Goal: Transaction & Acquisition: Purchase product/service

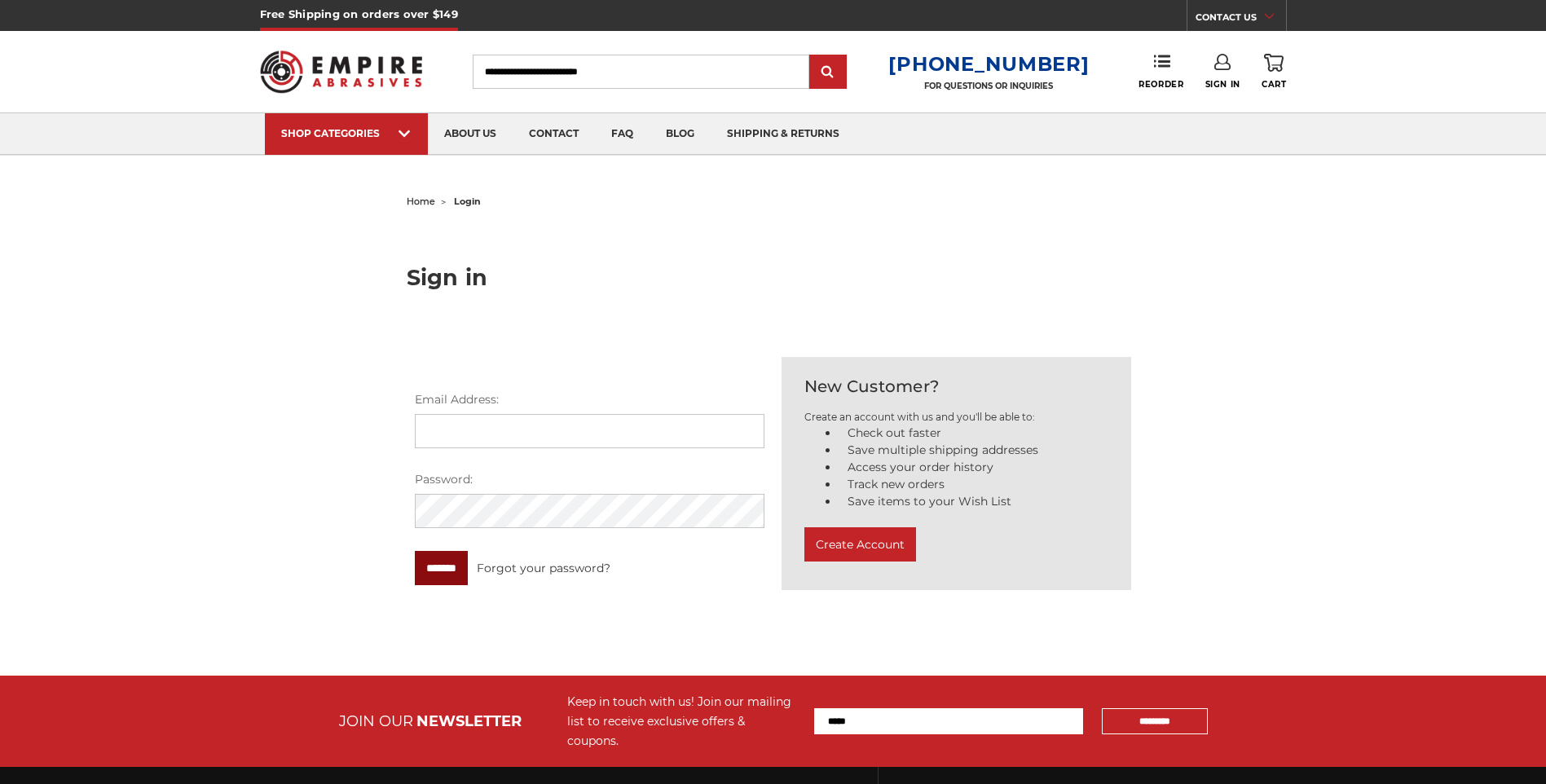
type input "**********"
click at [448, 570] on input "*******" at bounding box center [441, 567] width 53 height 35
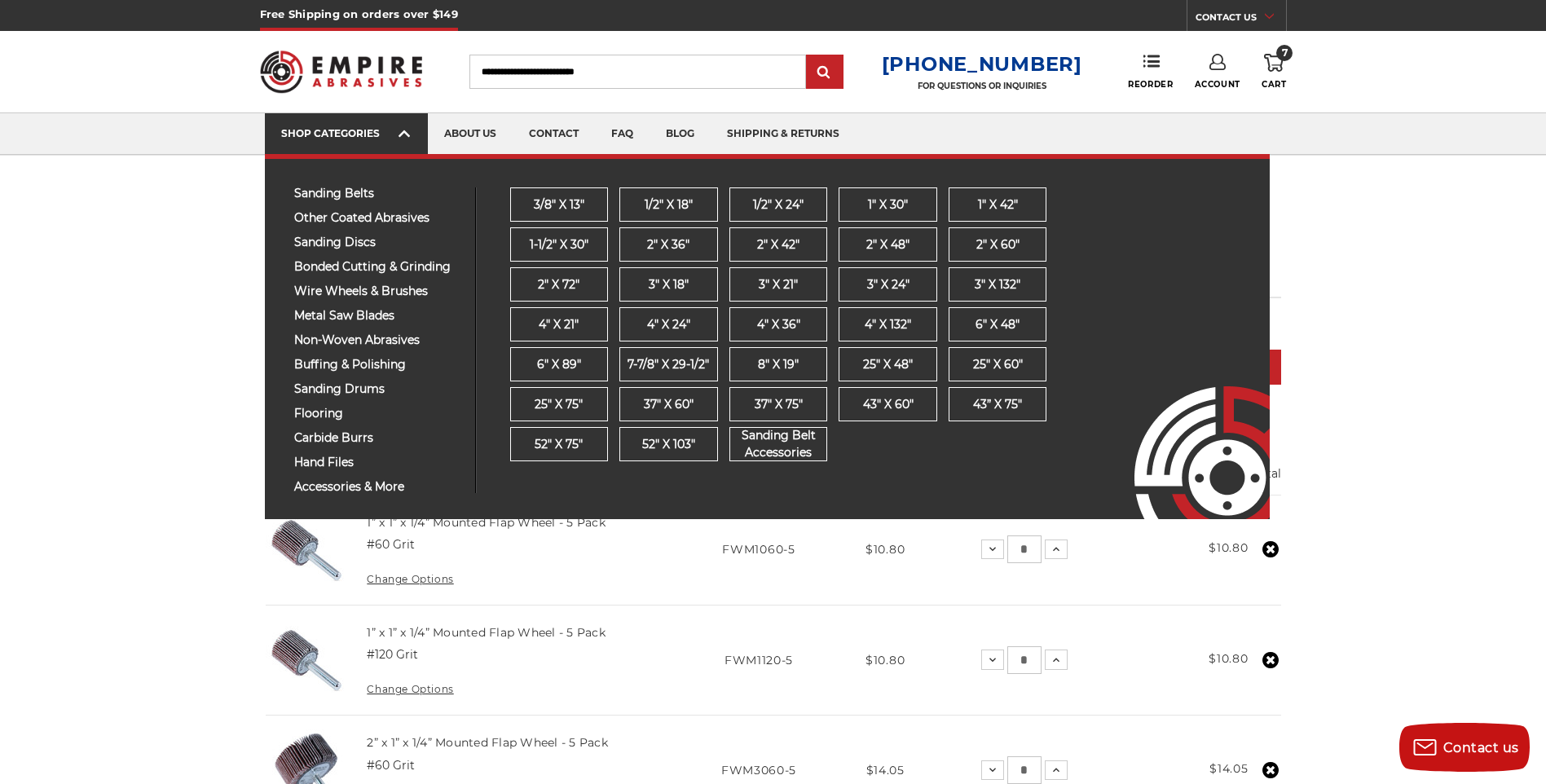
click at [345, 134] on div "SHOP CATEGORIES" at bounding box center [346, 133] width 130 height 12
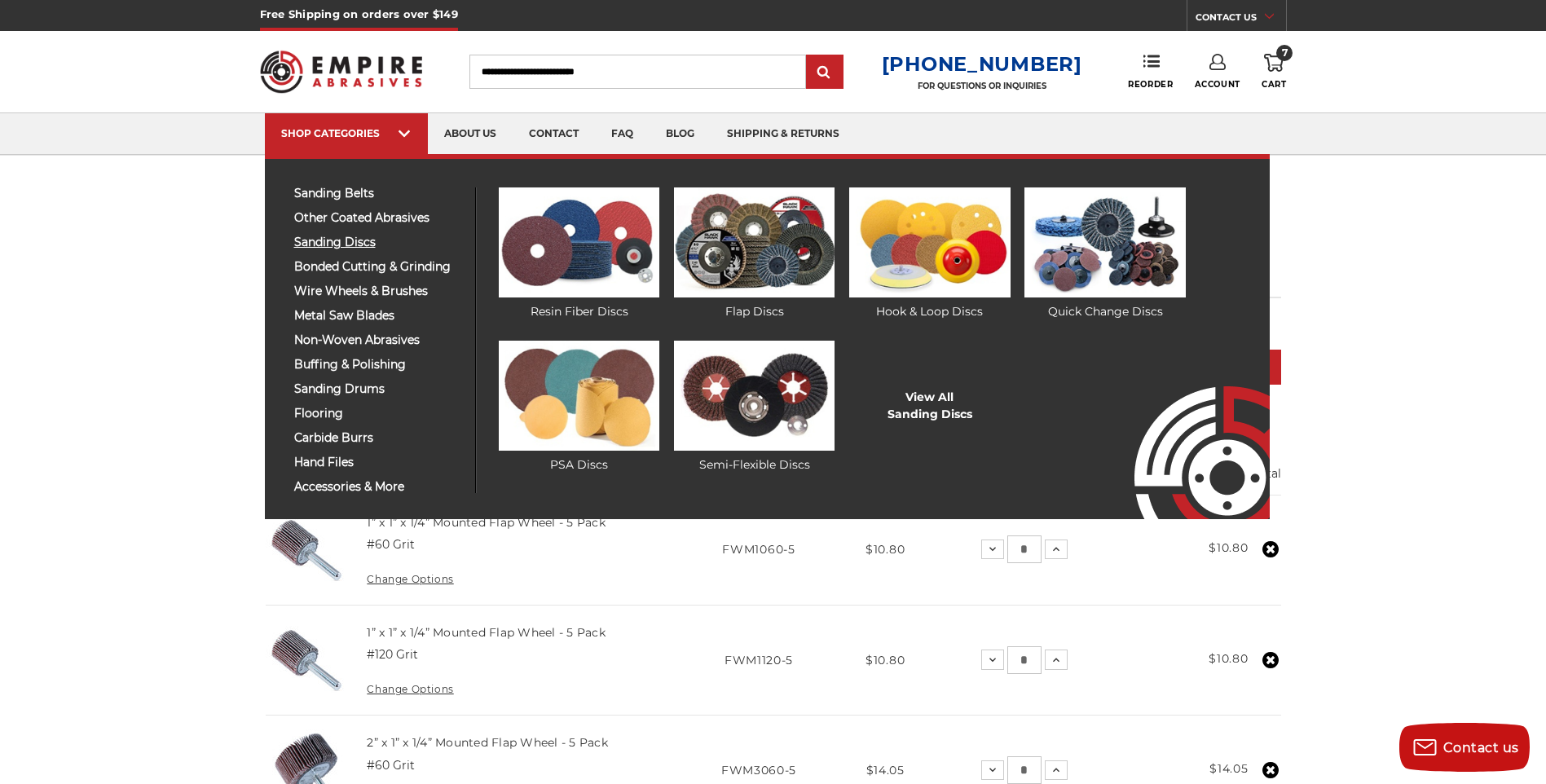
click at [342, 243] on span "sanding discs" at bounding box center [378, 243] width 169 height 12
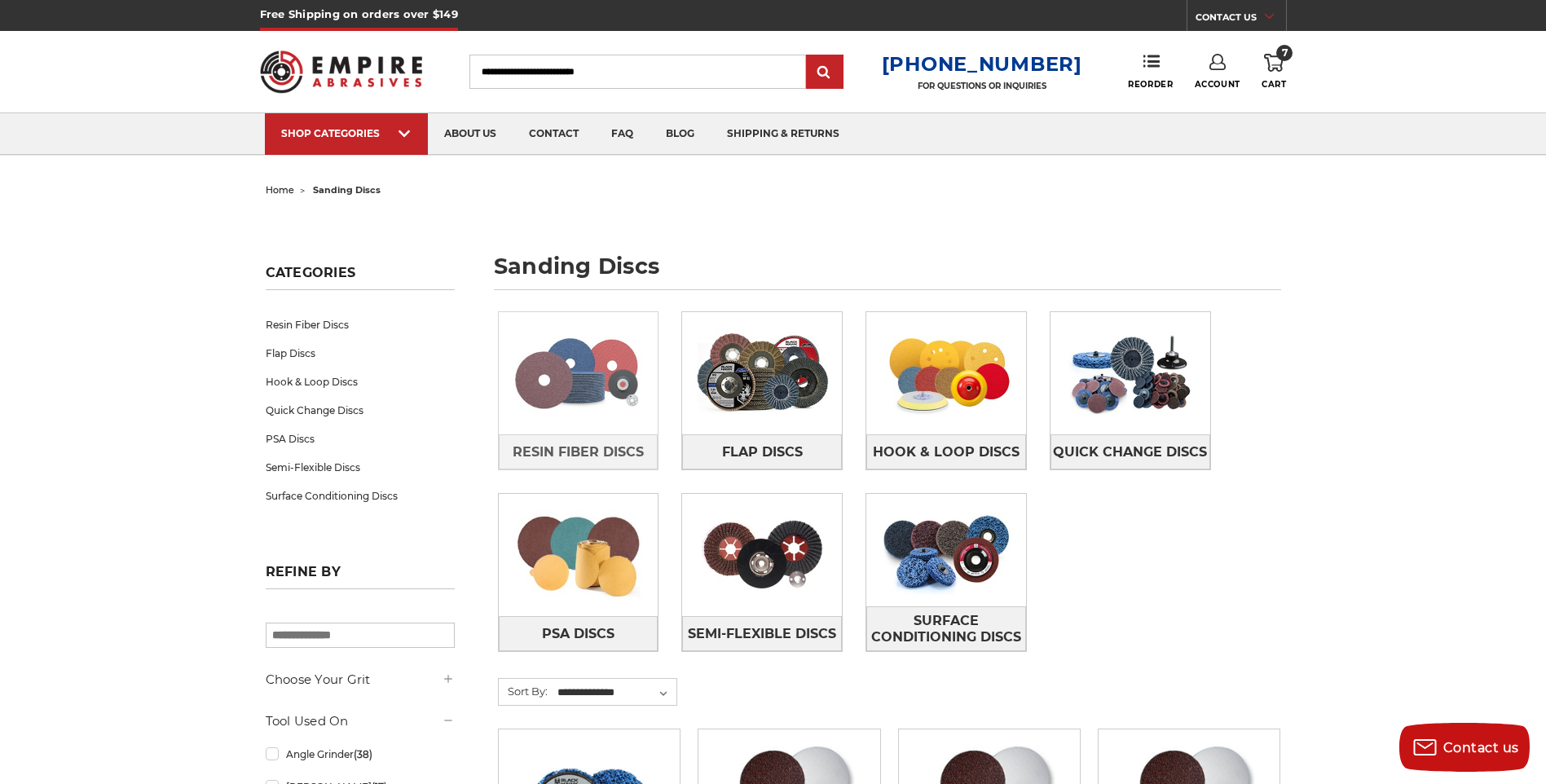
click at [572, 417] on img at bounding box center [578, 373] width 160 height 112
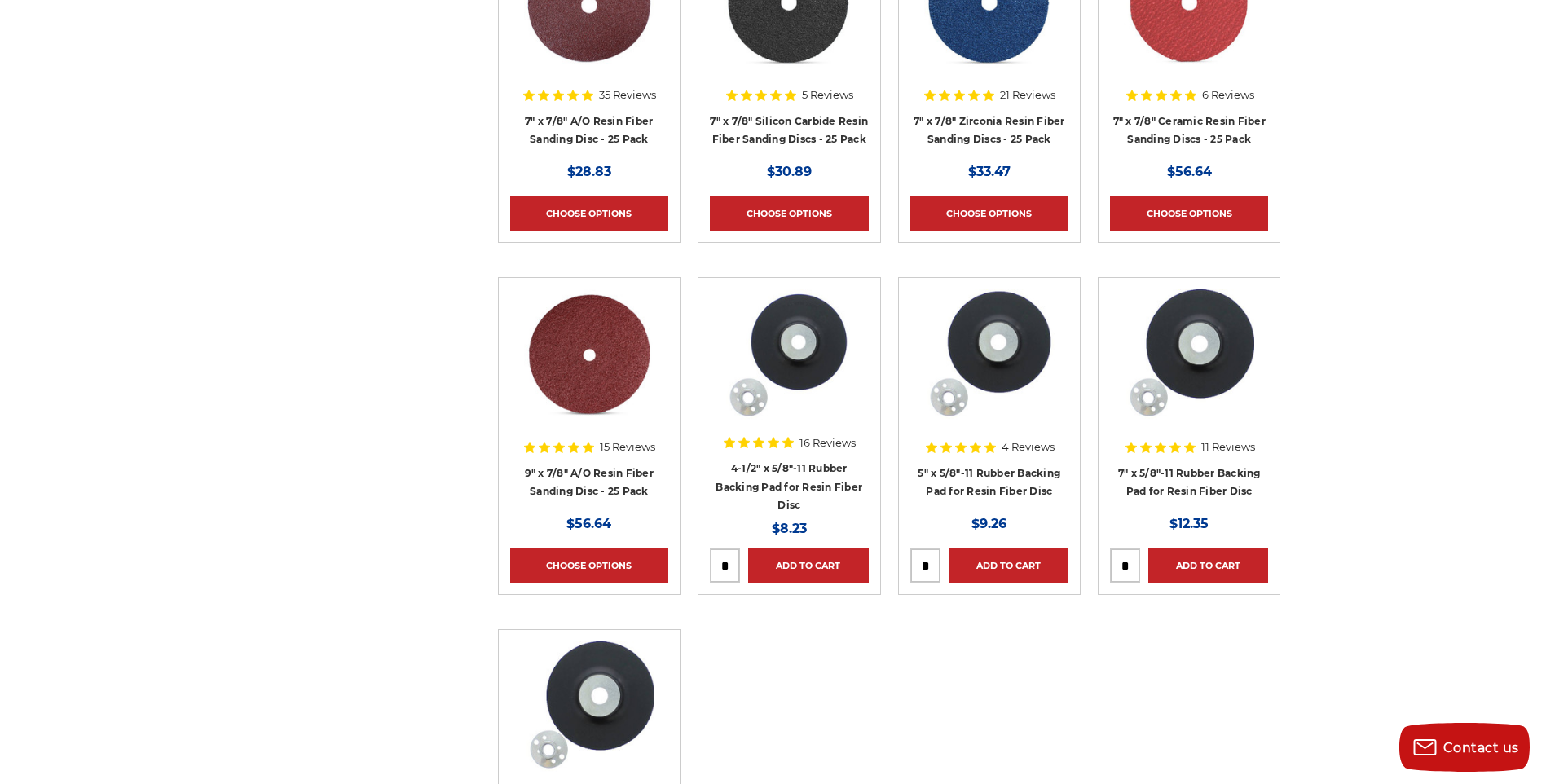
scroll to position [1303, 0]
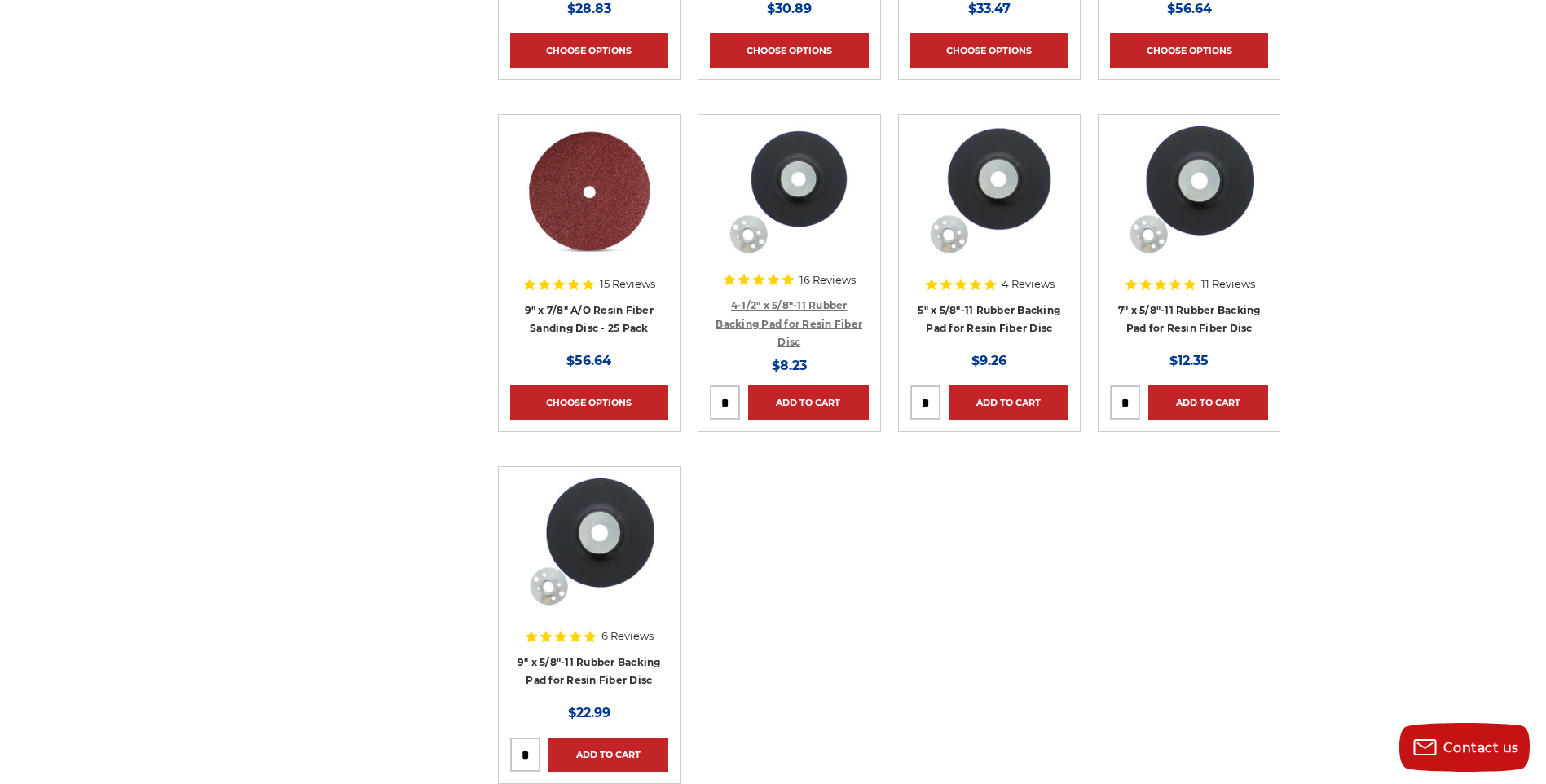
click at [800, 320] on link "4-1/2" x 5/8"-11 Rubber Backing Pad for Resin Fiber Disc" at bounding box center [788, 323] width 147 height 49
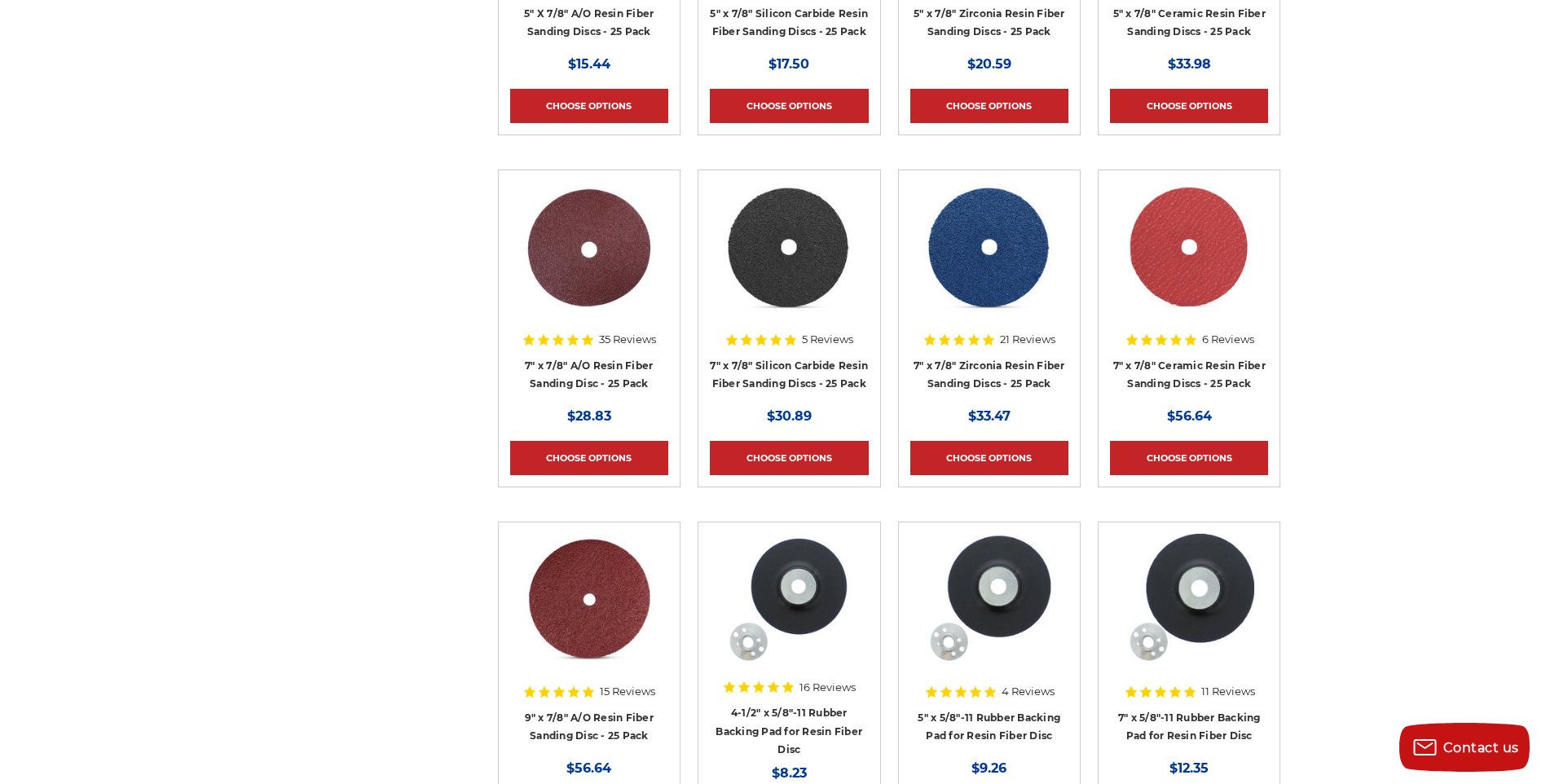
scroll to position [1222, 0]
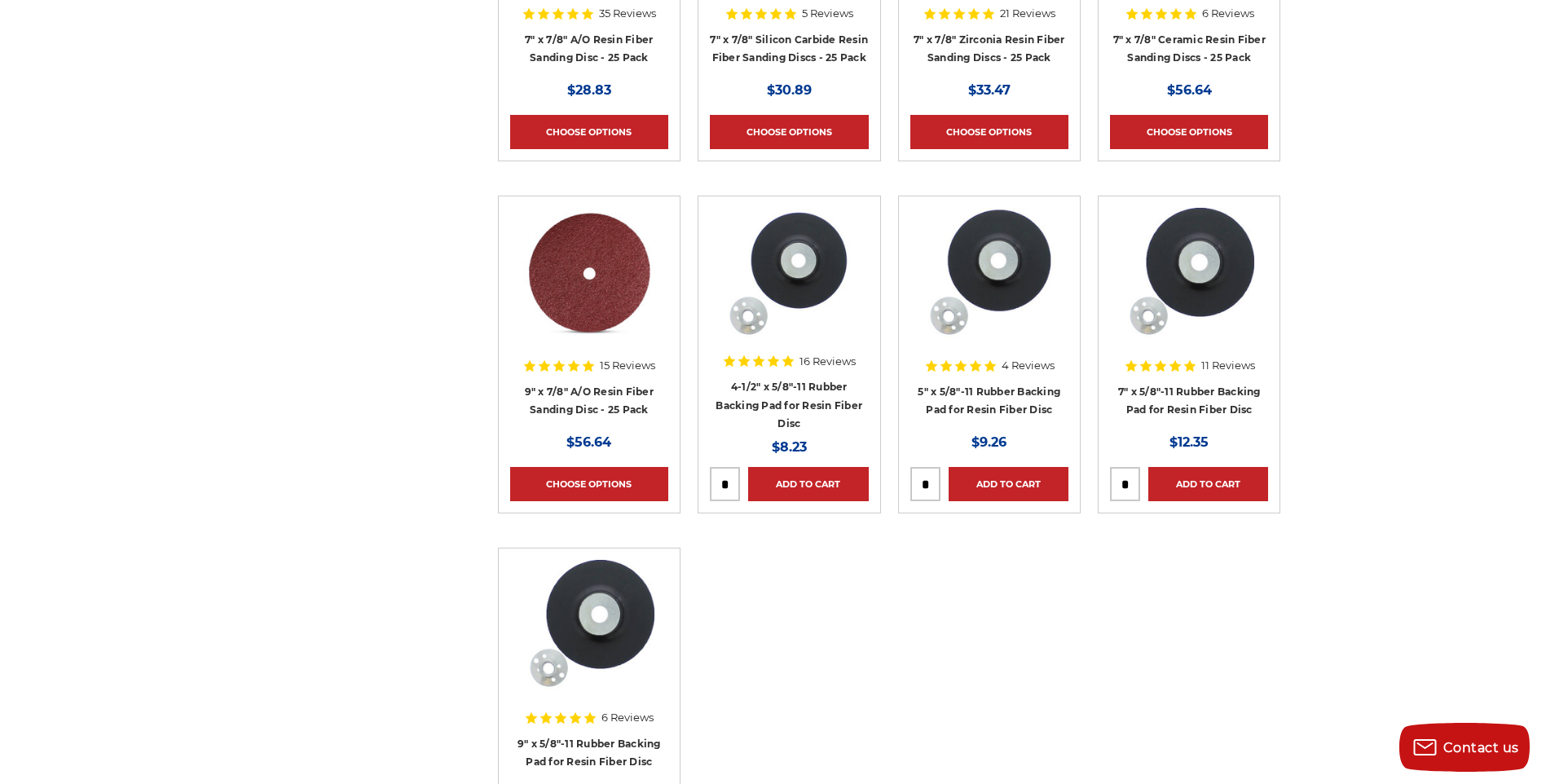
click at [1022, 306] on img at bounding box center [990, 273] width 130 height 130
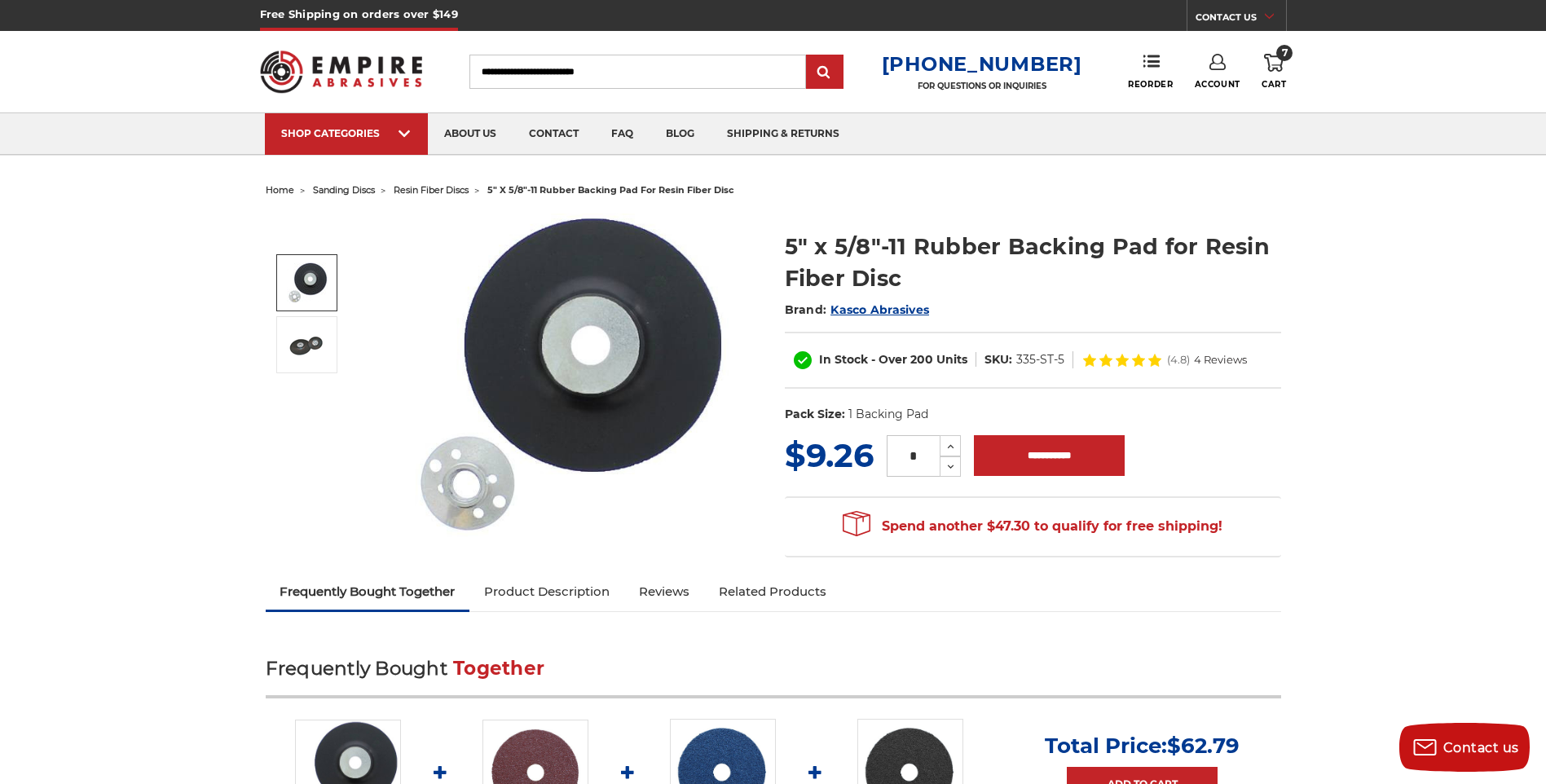
scroll to position [163, 0]
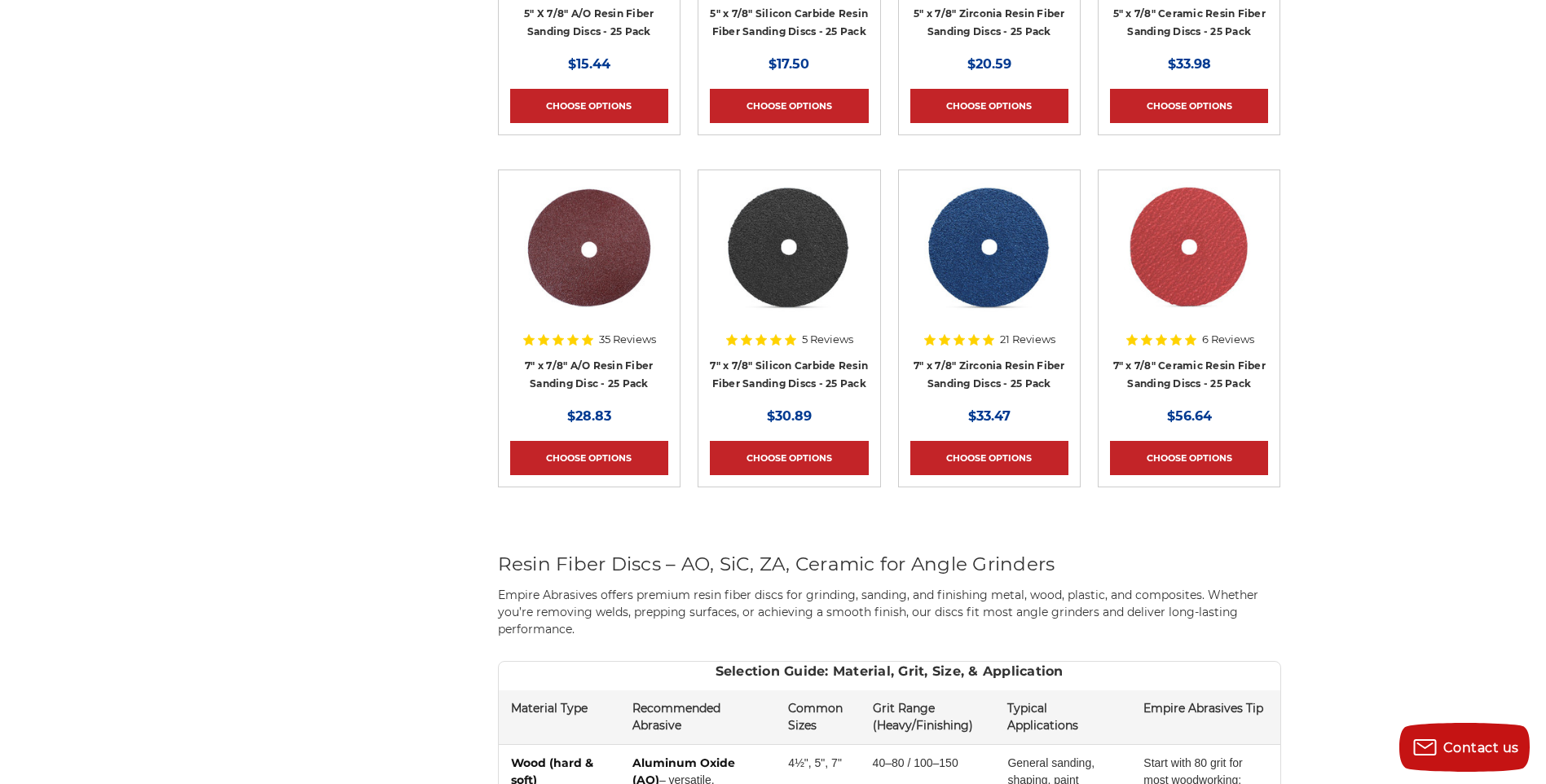
scroll to position [977, 0]
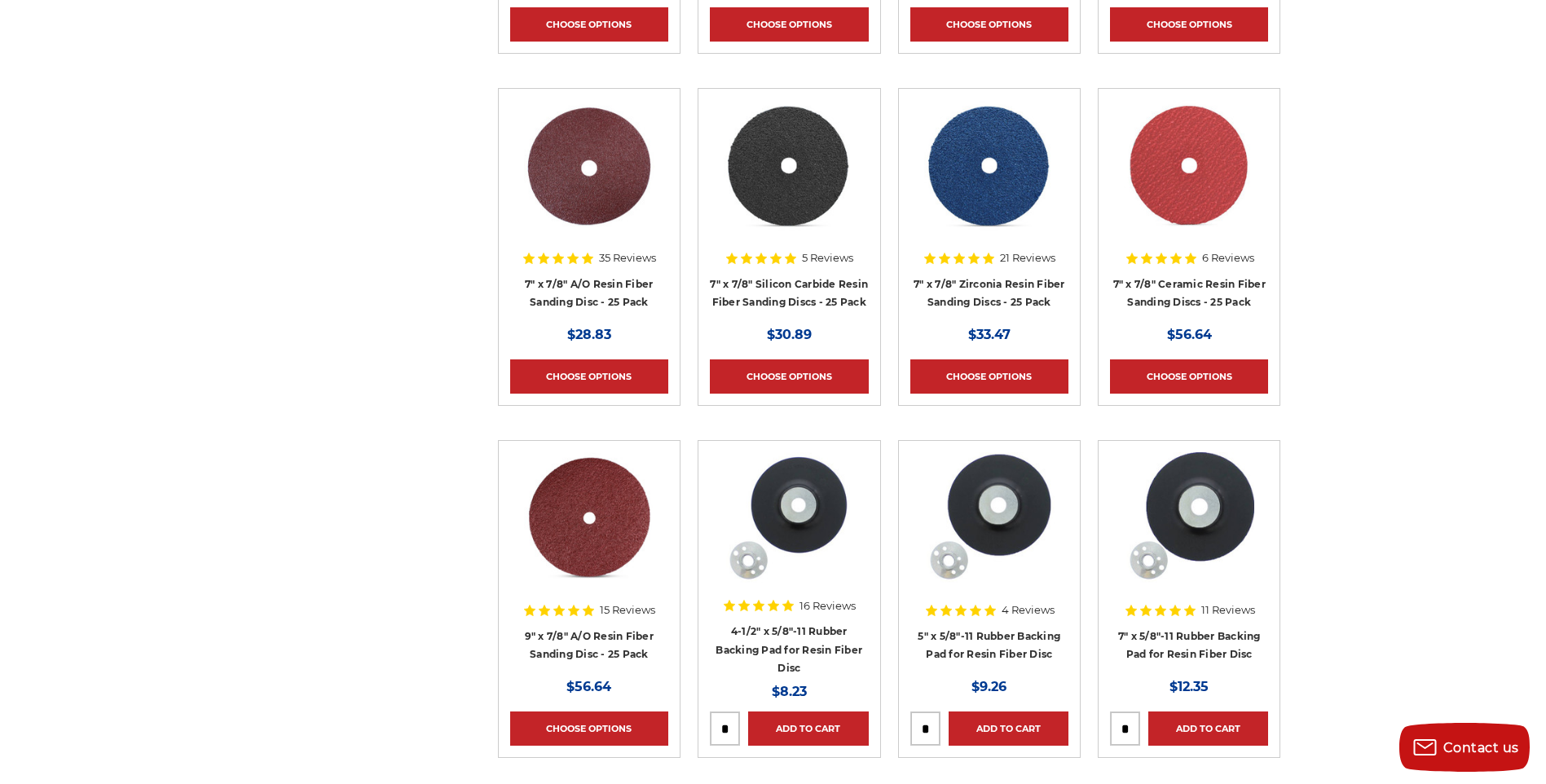
click at [804, 526] on img at bounding box center [788, 517] width 130 height 130
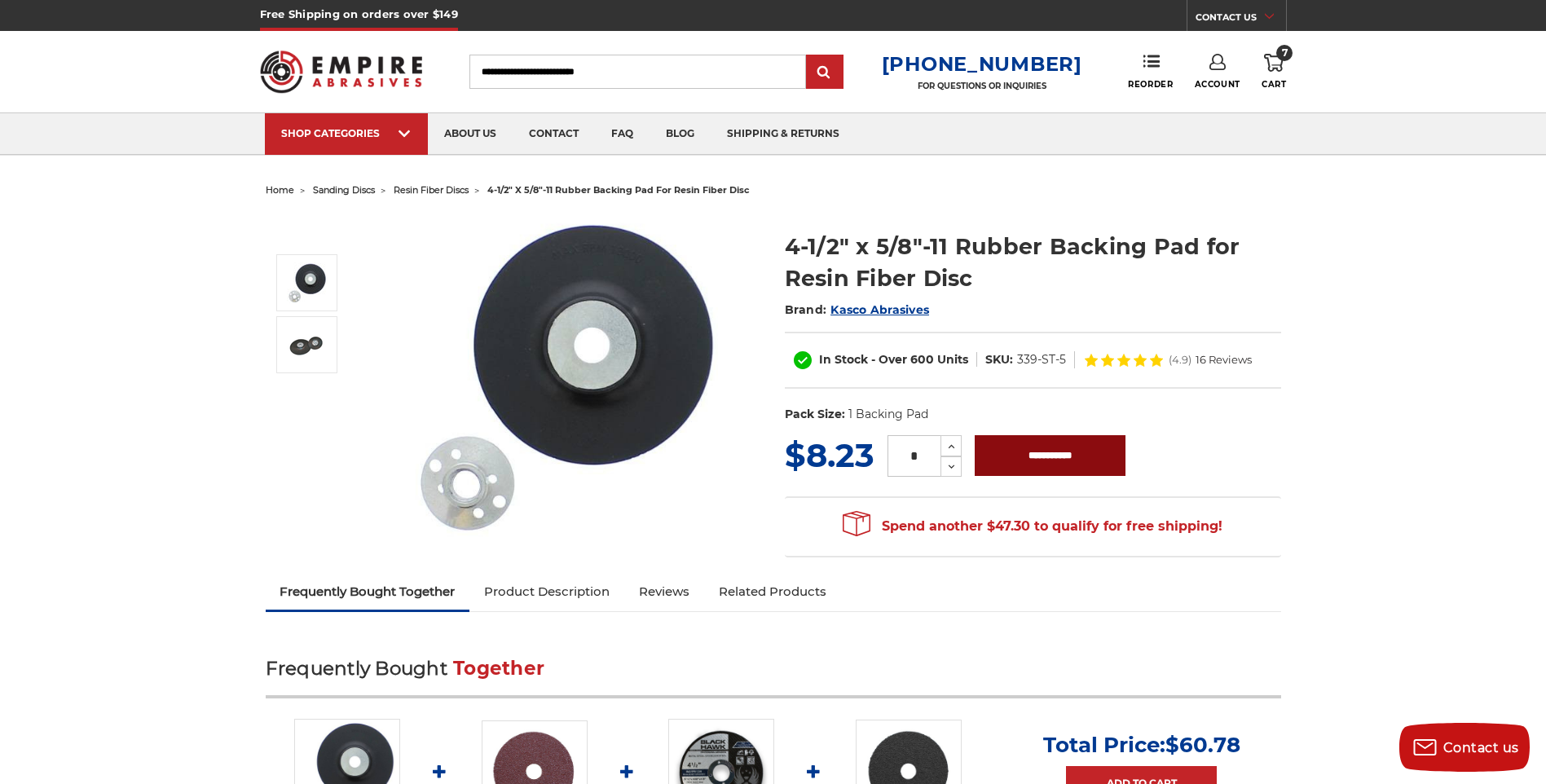
click at [1035, 446] on input "**********" at bounding box center [1050, 455] width 151 height 40
type input "**********"
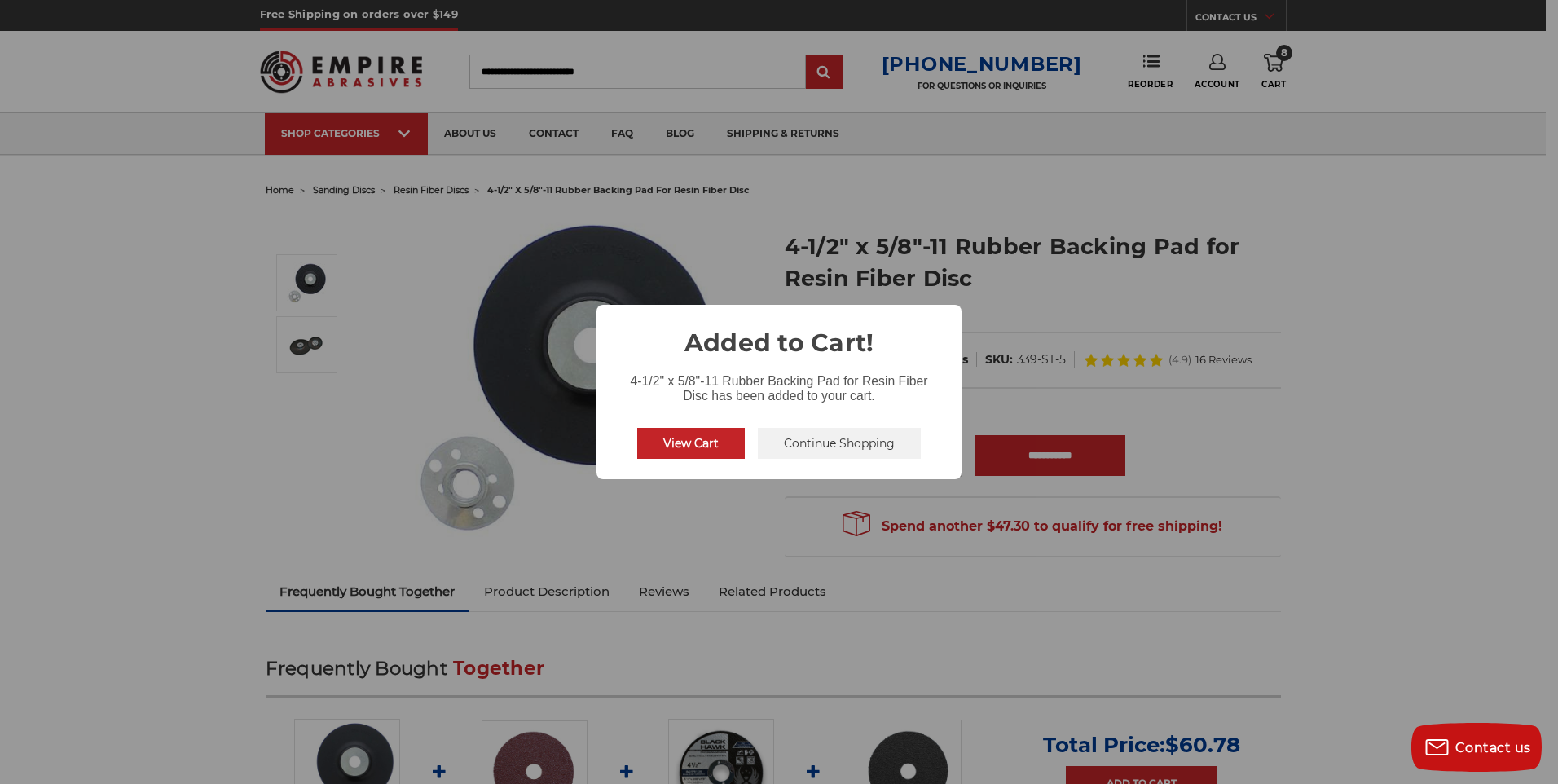
drag, startPoint x: 868, startPoint y: 451, endPoint x: 835, endPoint y: 452, distance: 33.0
click at [867, 451] on button "Continue Shopping" at bounding box center [839, 443] width 163 height 31
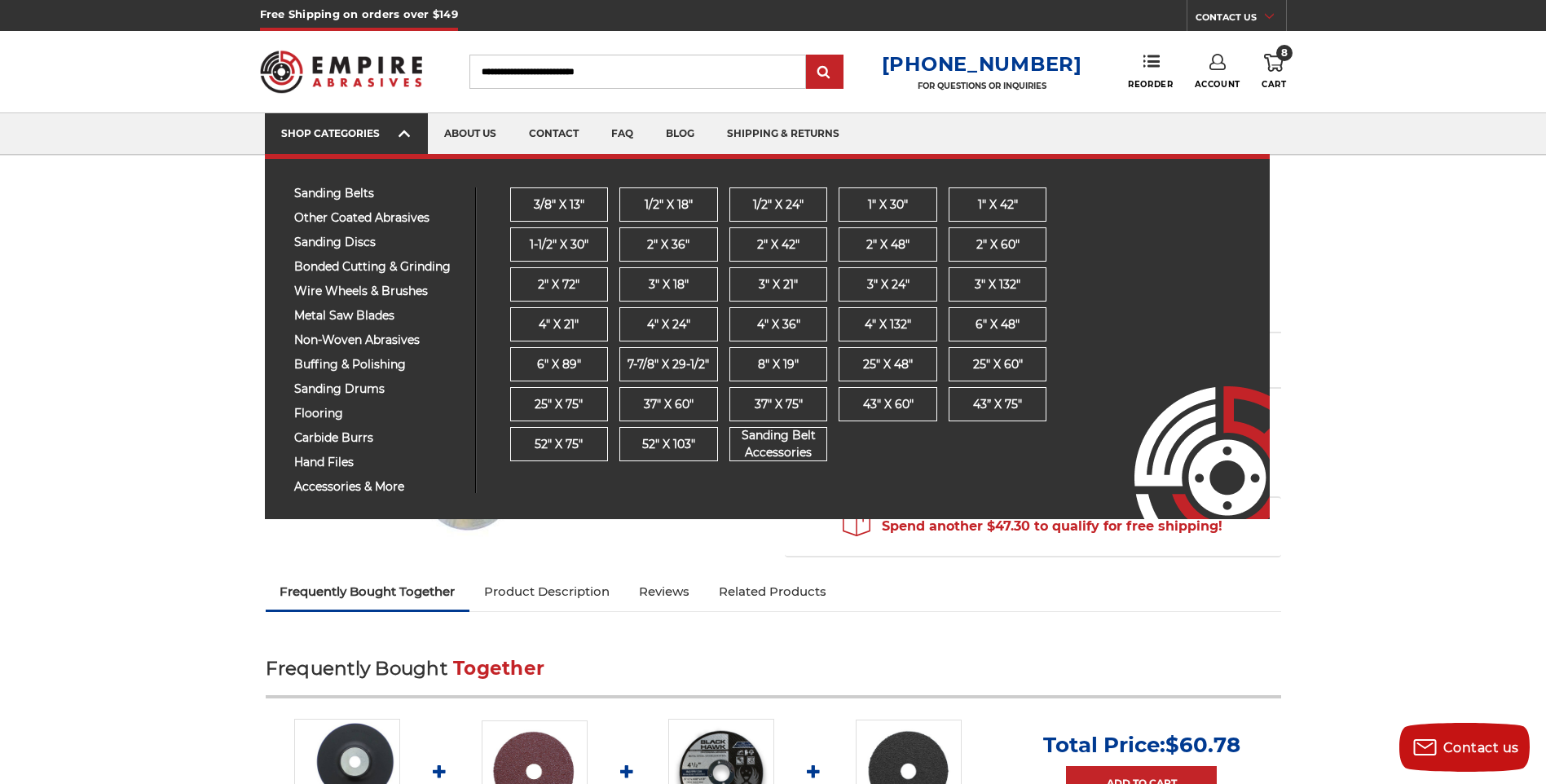
click at [404, 138] on icon at bounding box center [405, 133] width 12 height 18
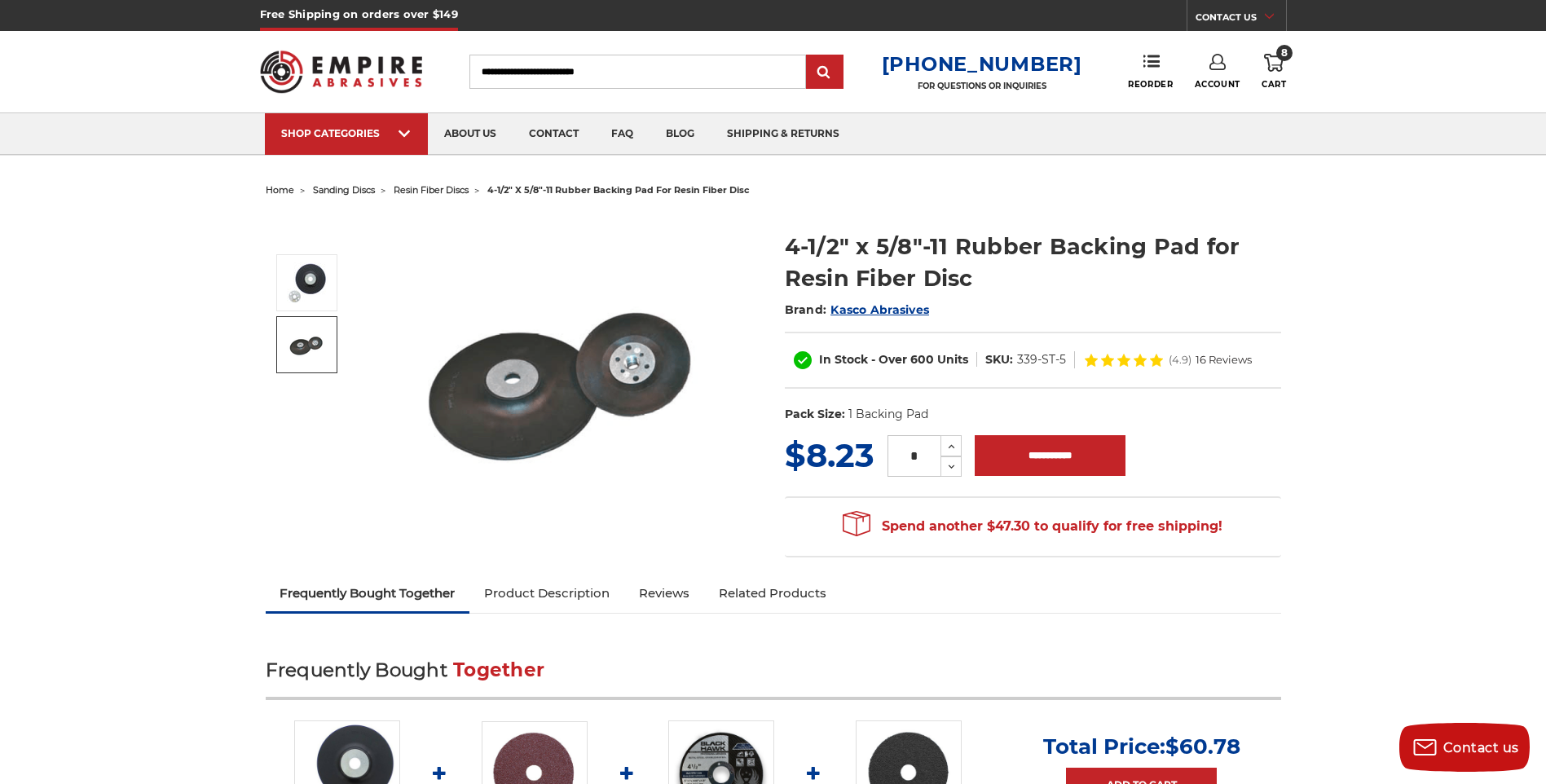
click at [421, 187] on span "resin fiber discs" at bounding box center [431, 190] width 75 height 12
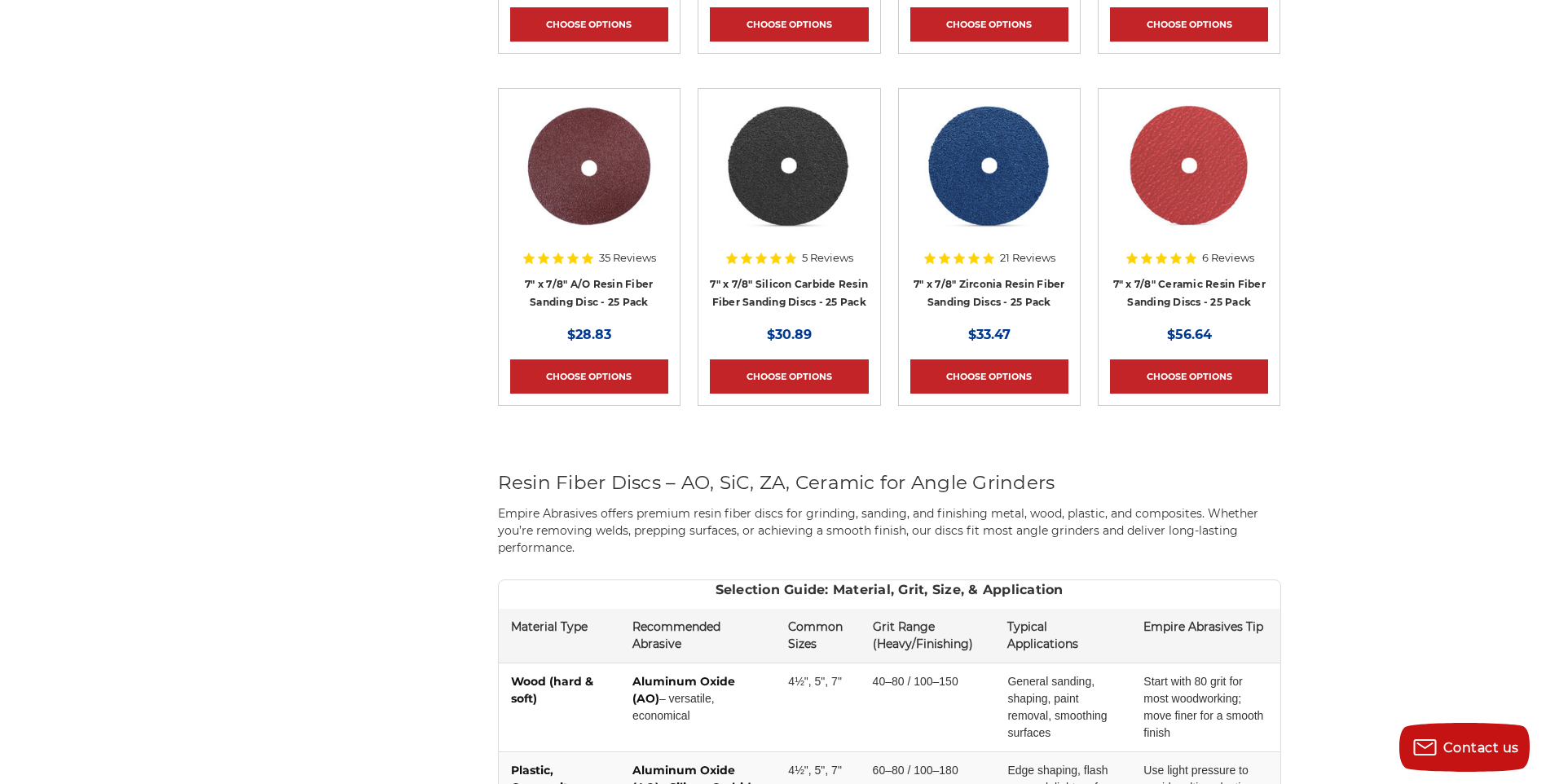
scroll to position [1140, 0]
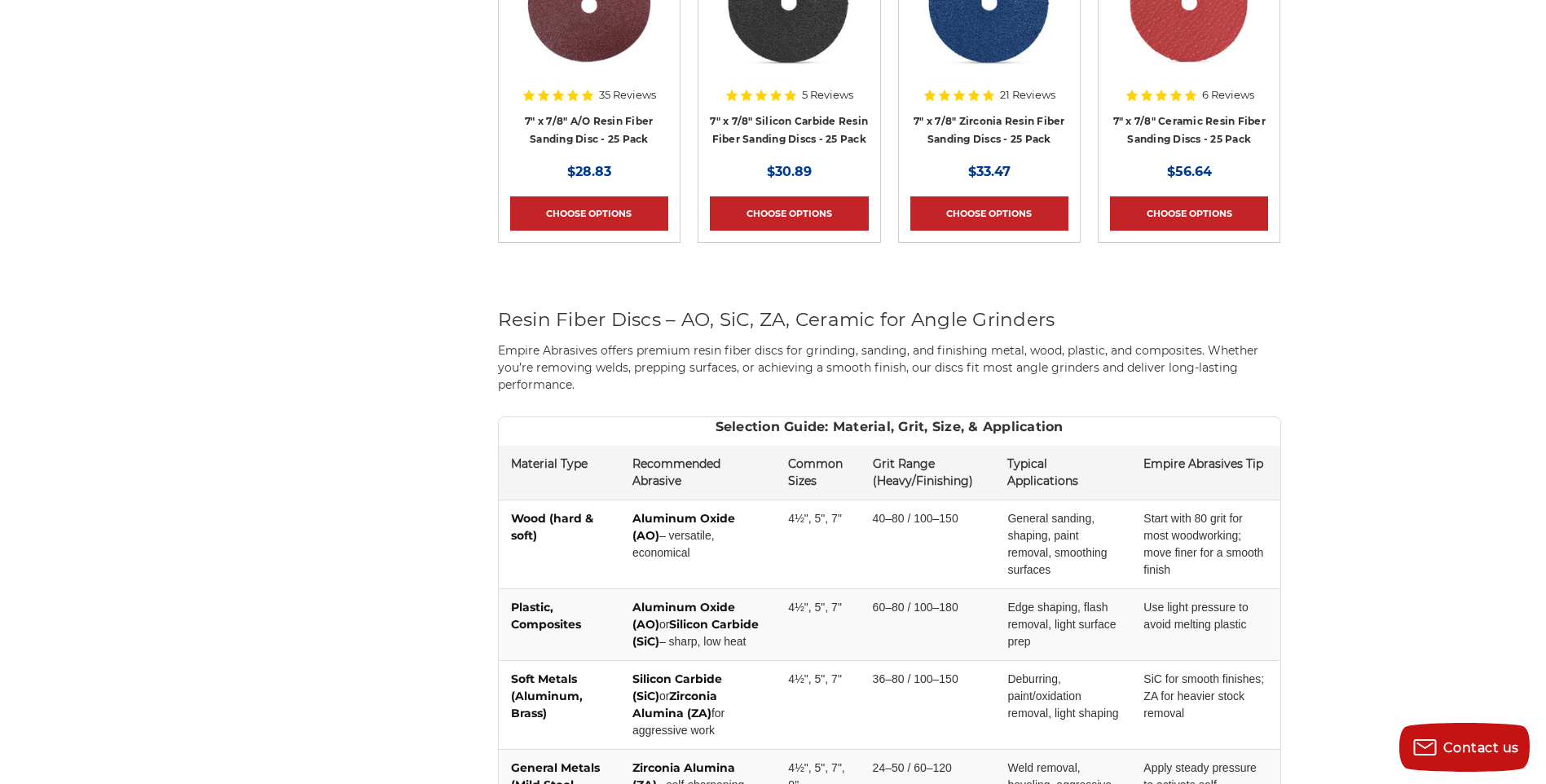
click at [728, 271] on li "5 Reviews 7" x 7/8" Silicon Carbide Resin Fiber Sanding Discs - 25 Pack MSRP: W…" at bounding box center [789, 101] width 199 height 352
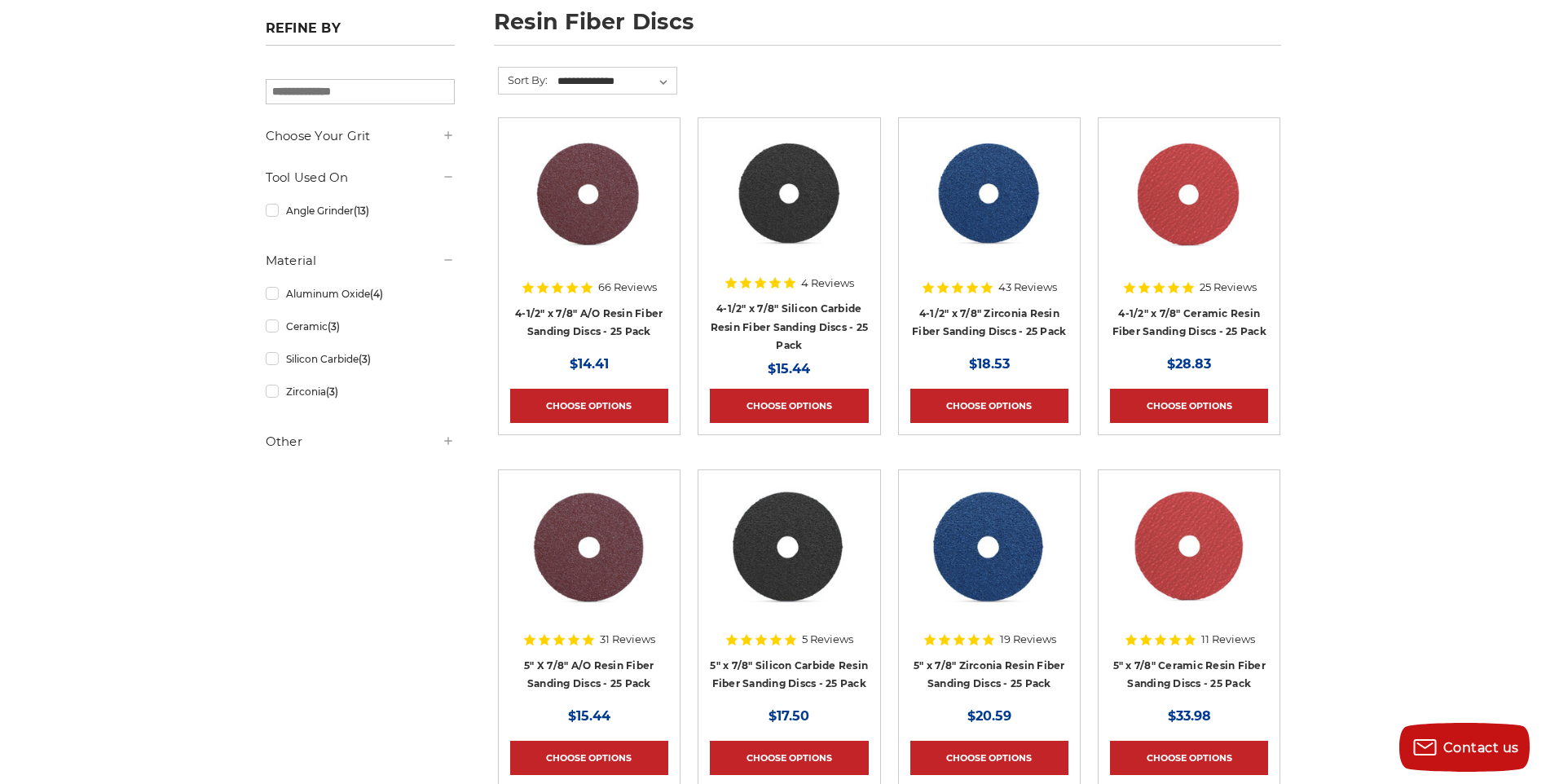
scroll to position [0, 0]
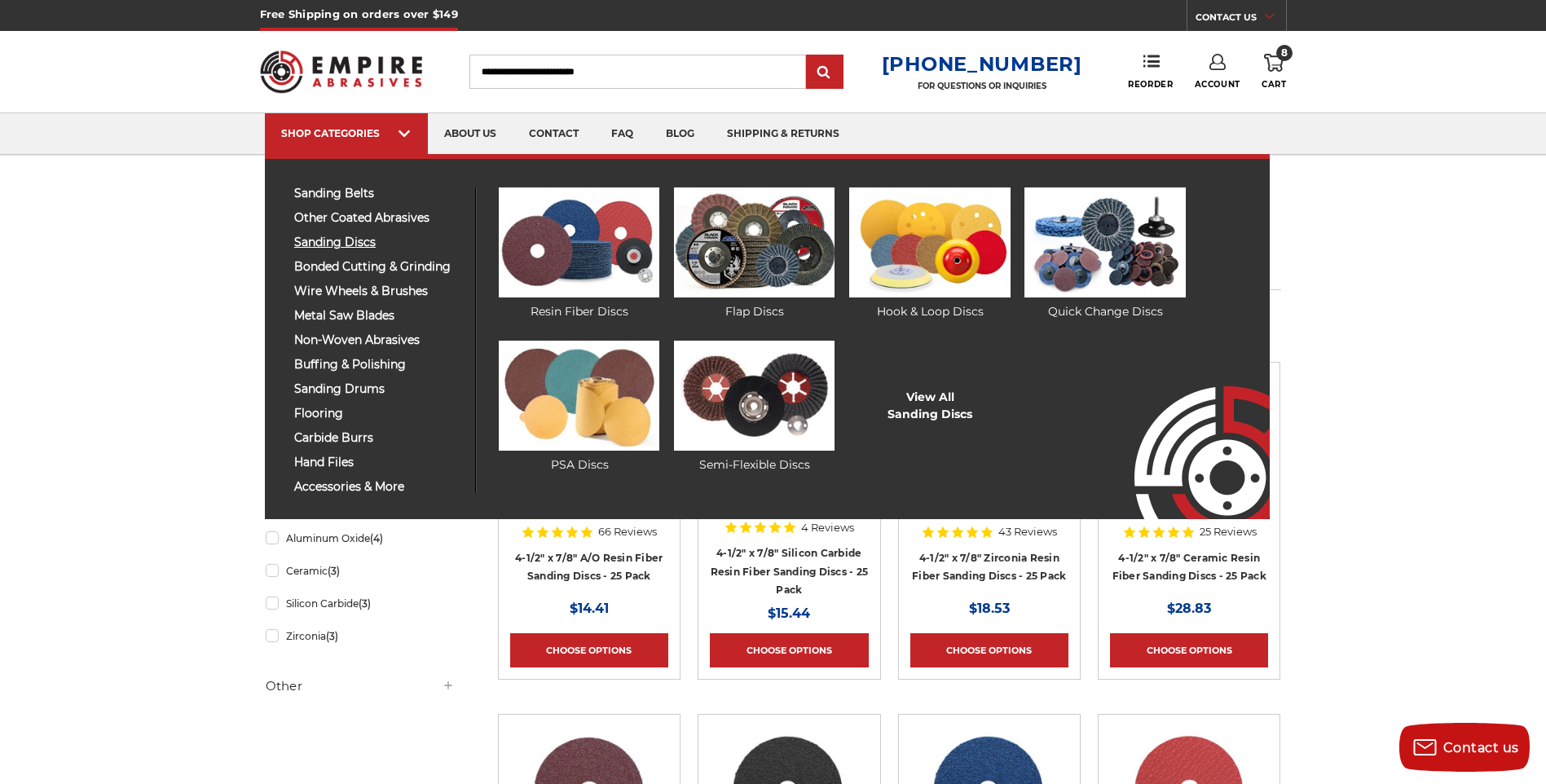
click at [339, 239] on span "sanding discs" at bounding box center [378, 243] width 169 height 12
click at [533, 236] on img at bounding box center [578, 242] width 161 height 109
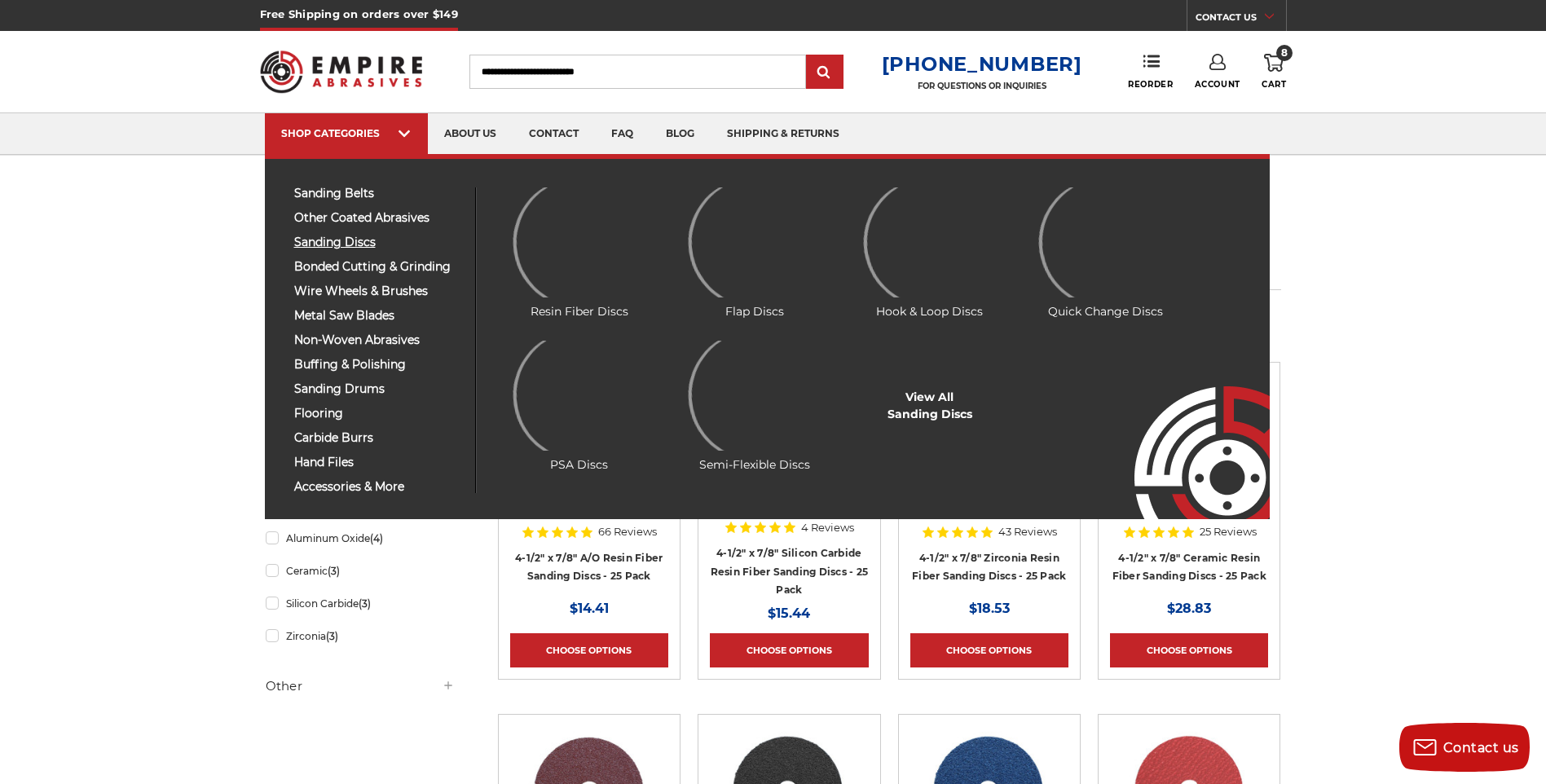
click at [353, 239] on span "sanding discs" at bounding box center [378, 243] width 169 height 12
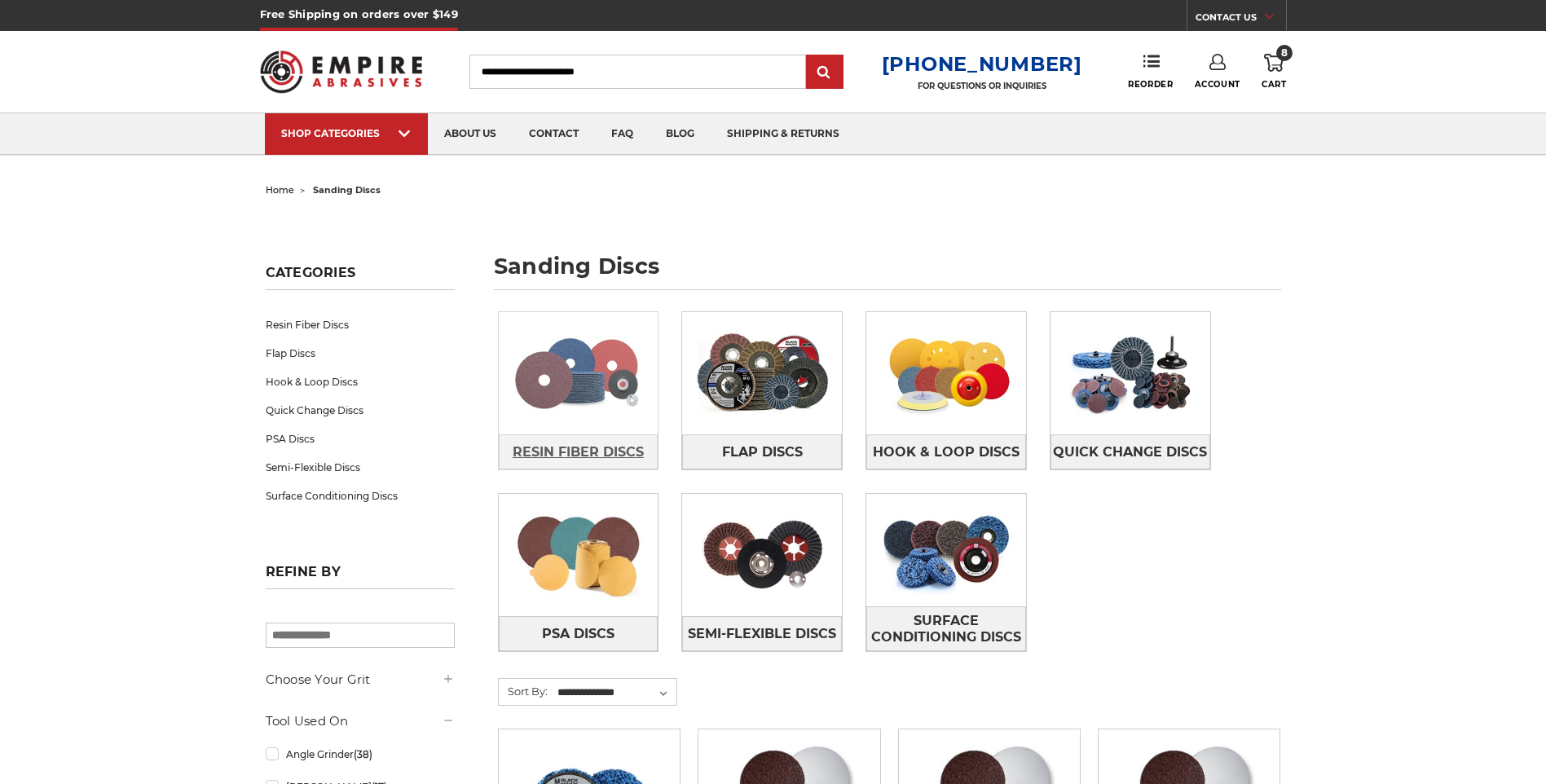
click at [610, 456] on span "Resin Fiber Discs" at bounding box center [578, 452] width 131 height 28
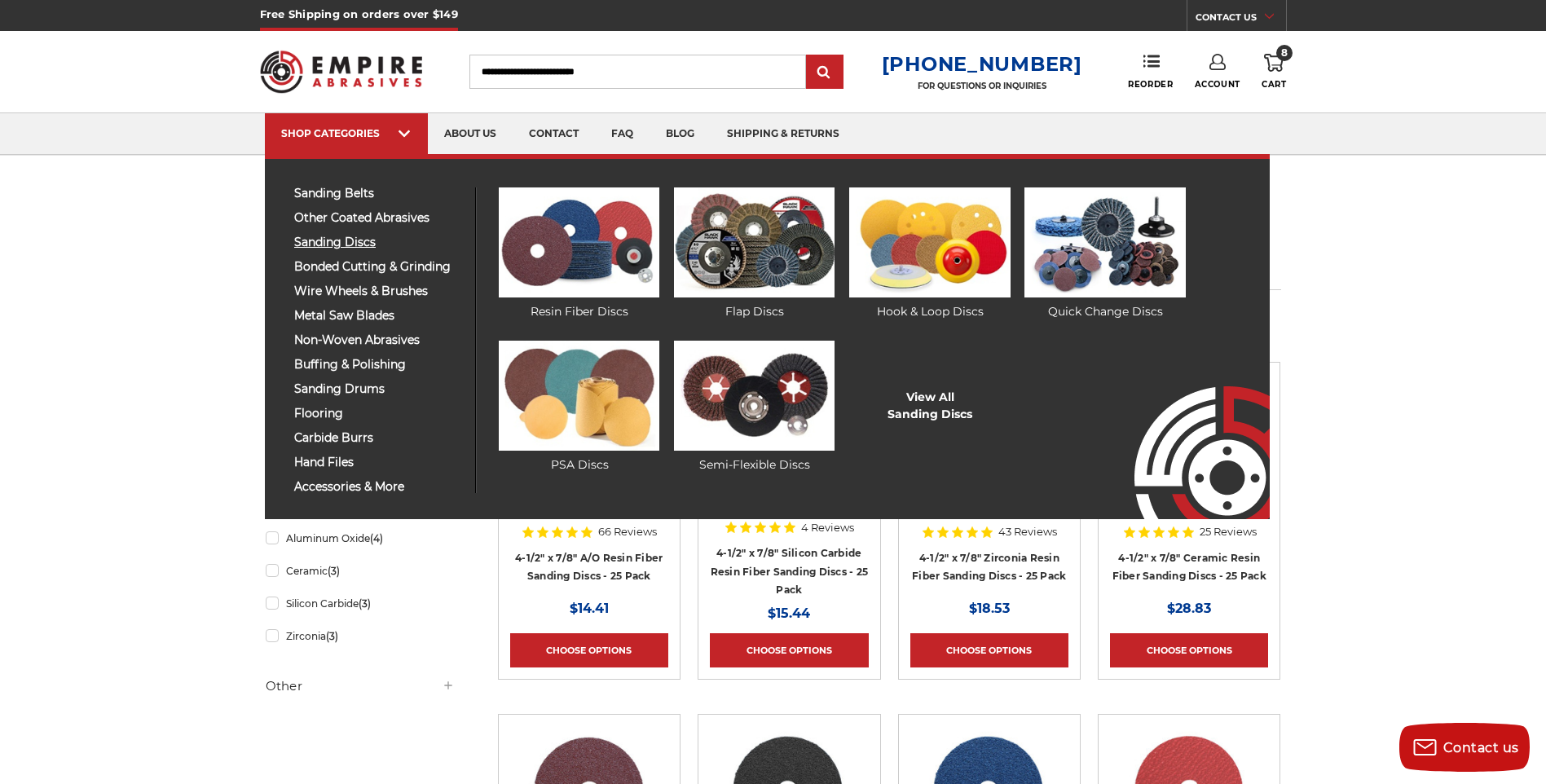
click at [341, 249] on span "sanding discs" at bounding box center [378, 243] width 169 height 12
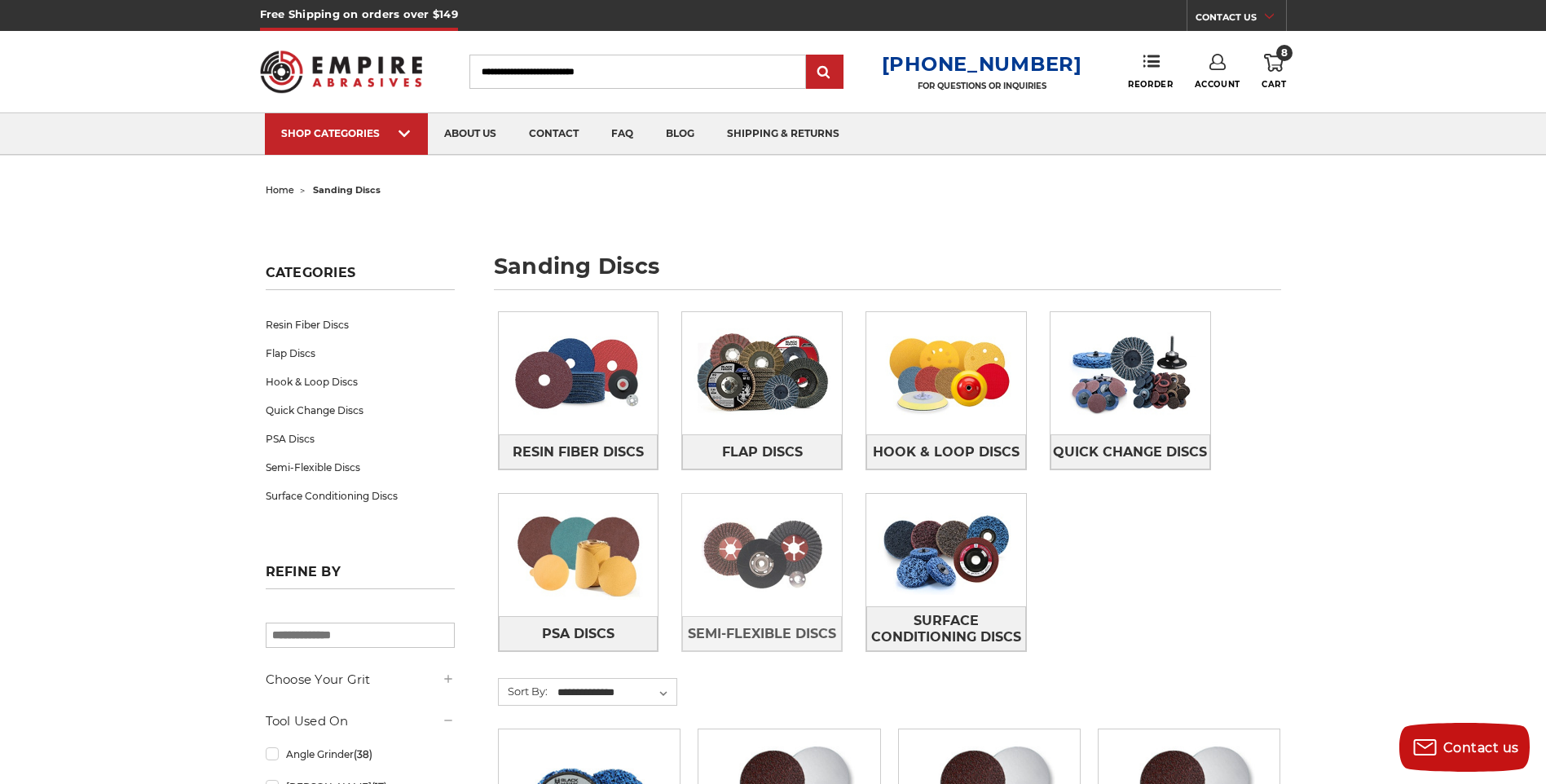
click at [837, 504] on img at bounding box center [762, 554] width 160 height 112
click at [618, 460] on span "Resin Fiber Discs" at bounding box center [578, 452] width 131 height 28
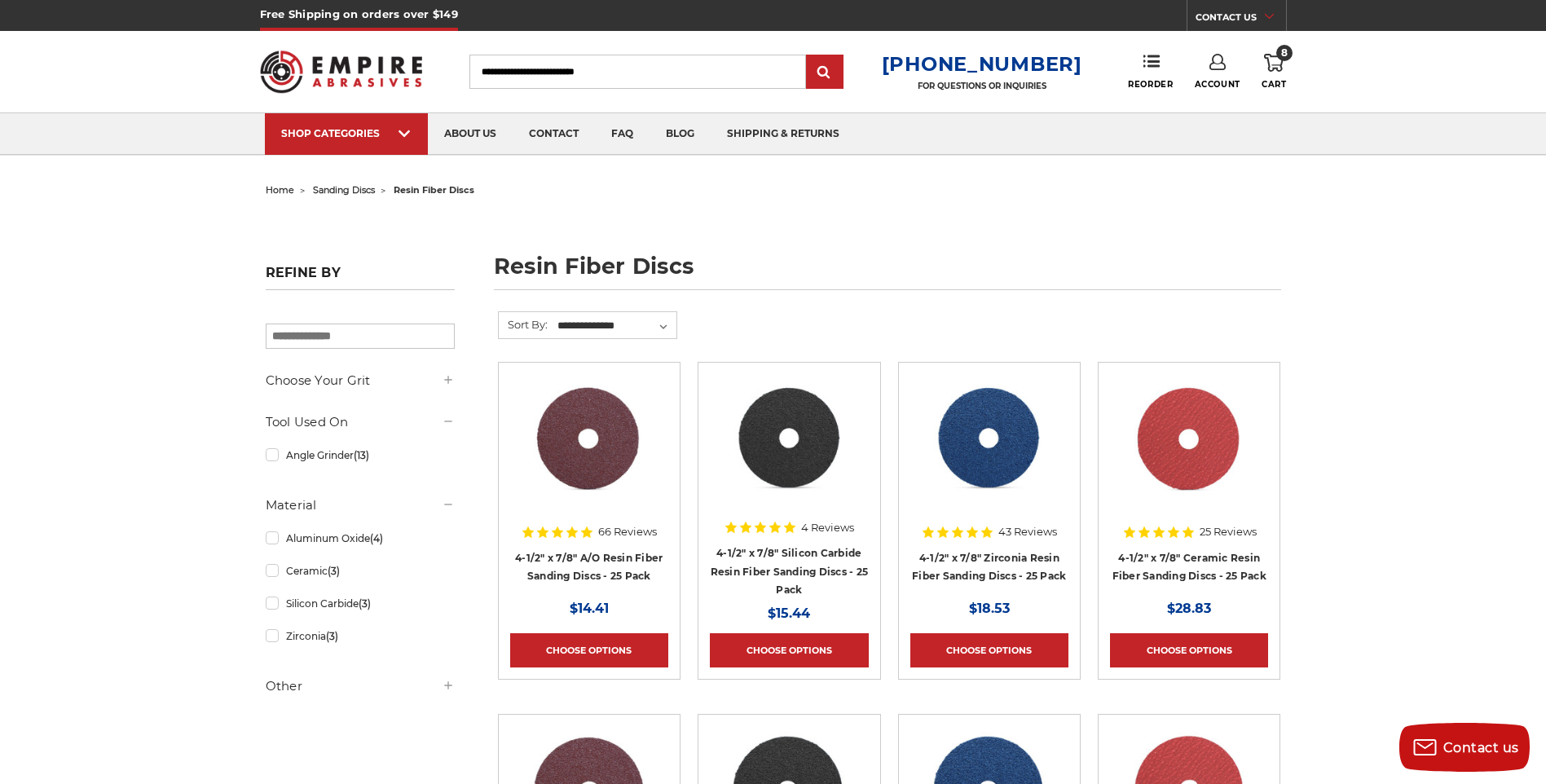
click at [1280, 74] on link "8 Cart" at bounding box center [1274, 72] width 25 height 36
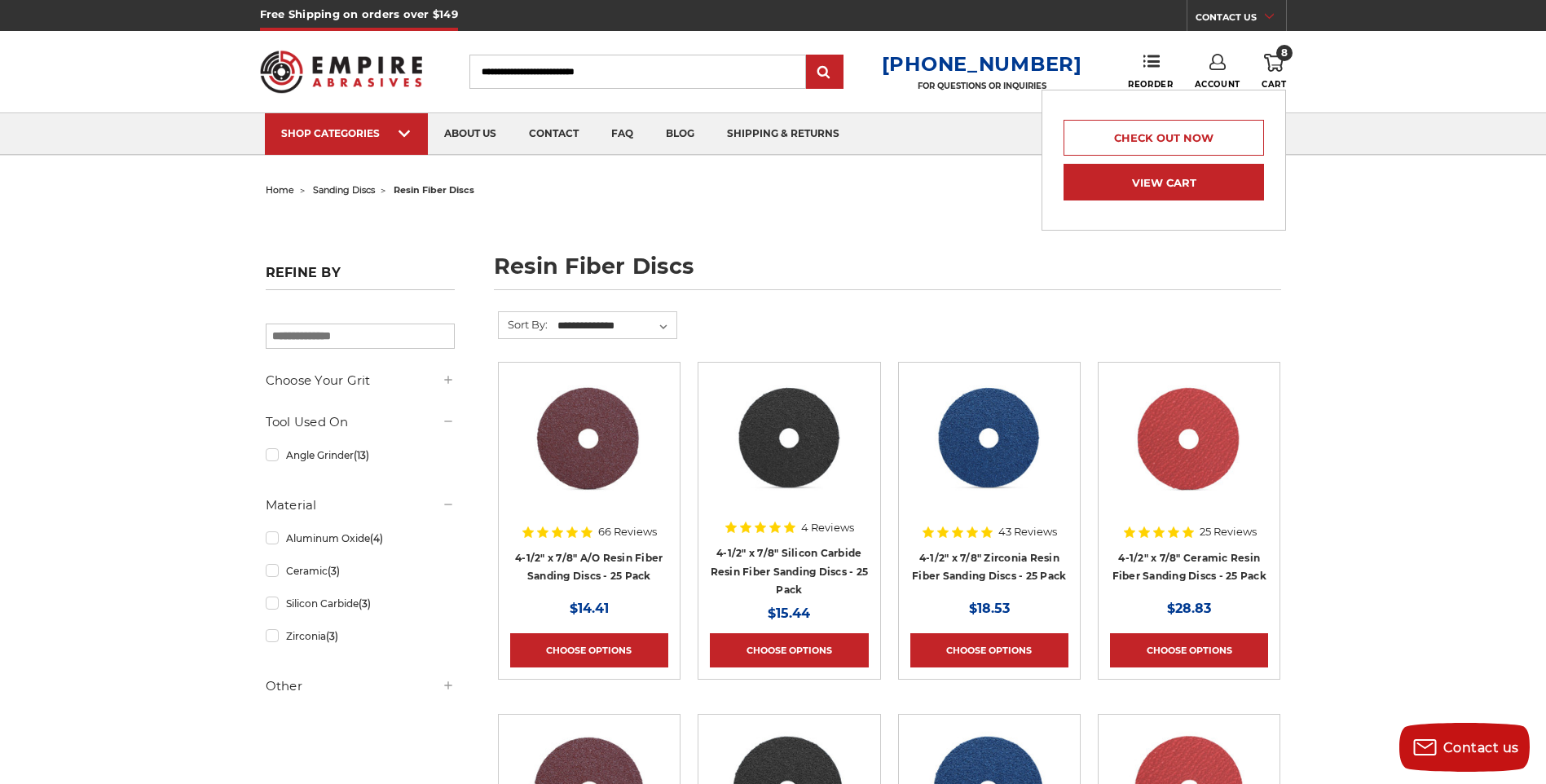
click at [1243, 184] on link "View Cart" at bounding box center [1163, 181] width 200 height 36
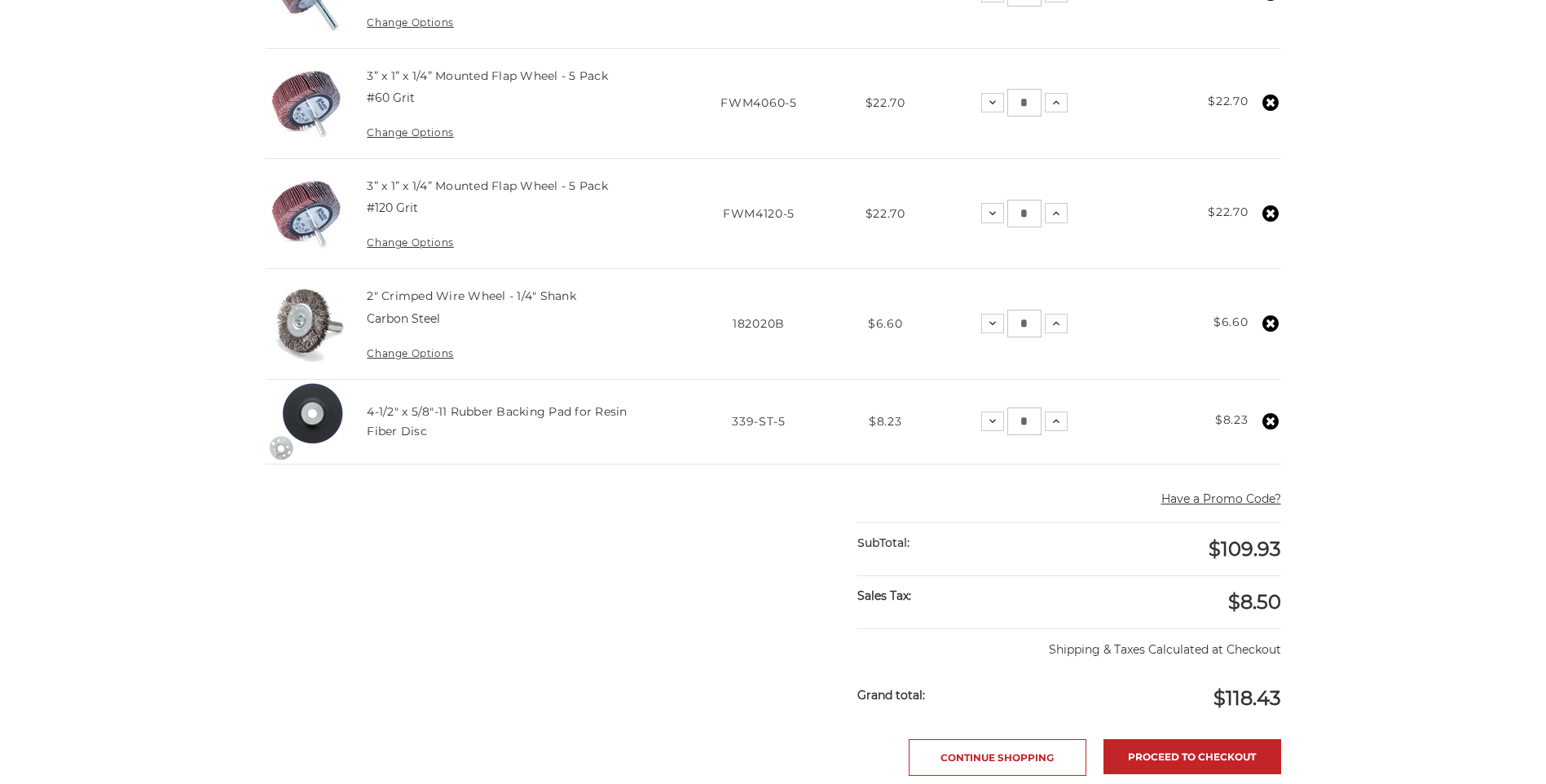
scroll to position [896, 0]
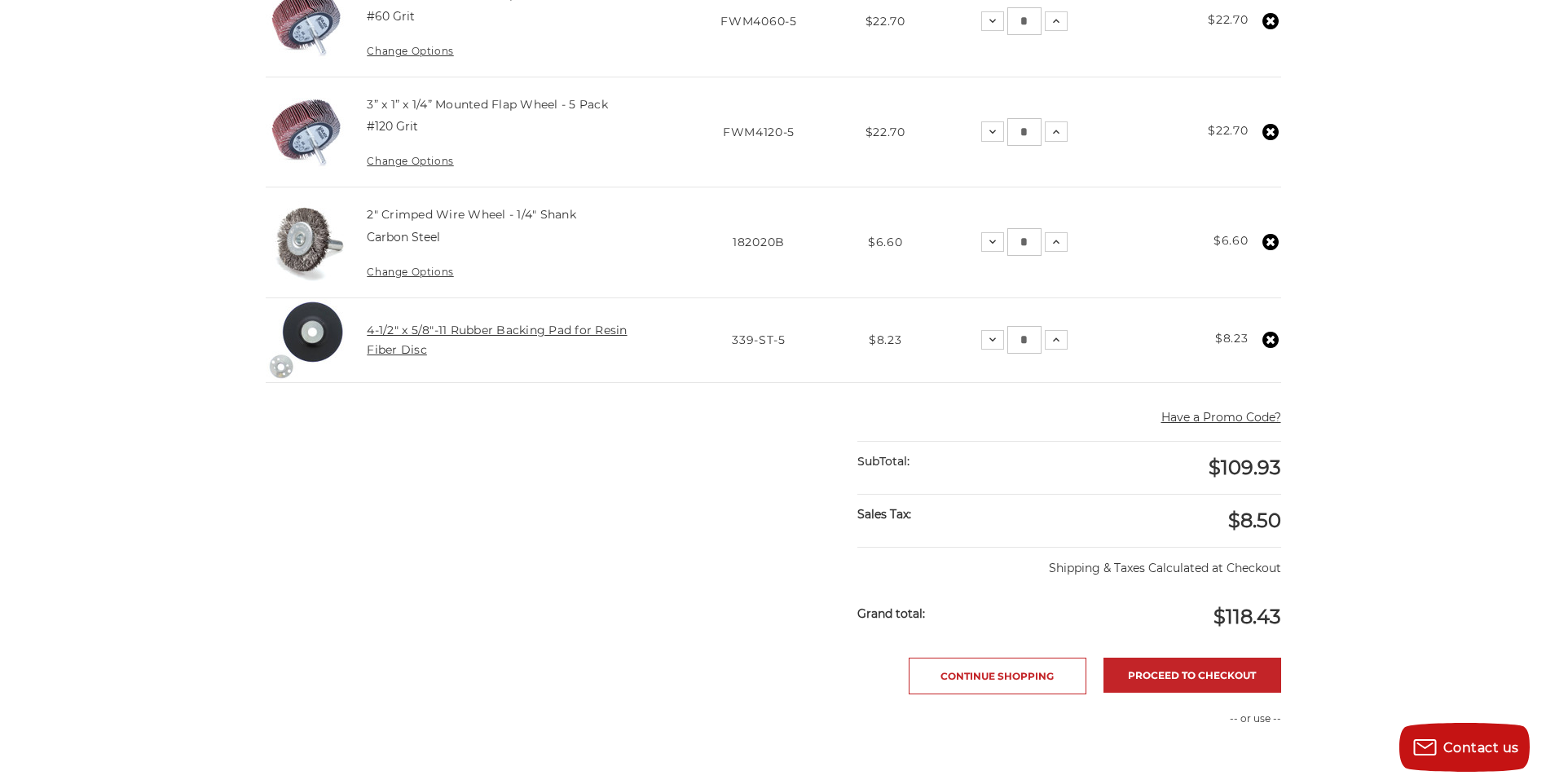
click at [442, 334] on link "4-1/2" x 5/8"-11 Rubber Backing Pad for Resin Fiber Disc" at bounding box center [496, 339] width 259 height 35
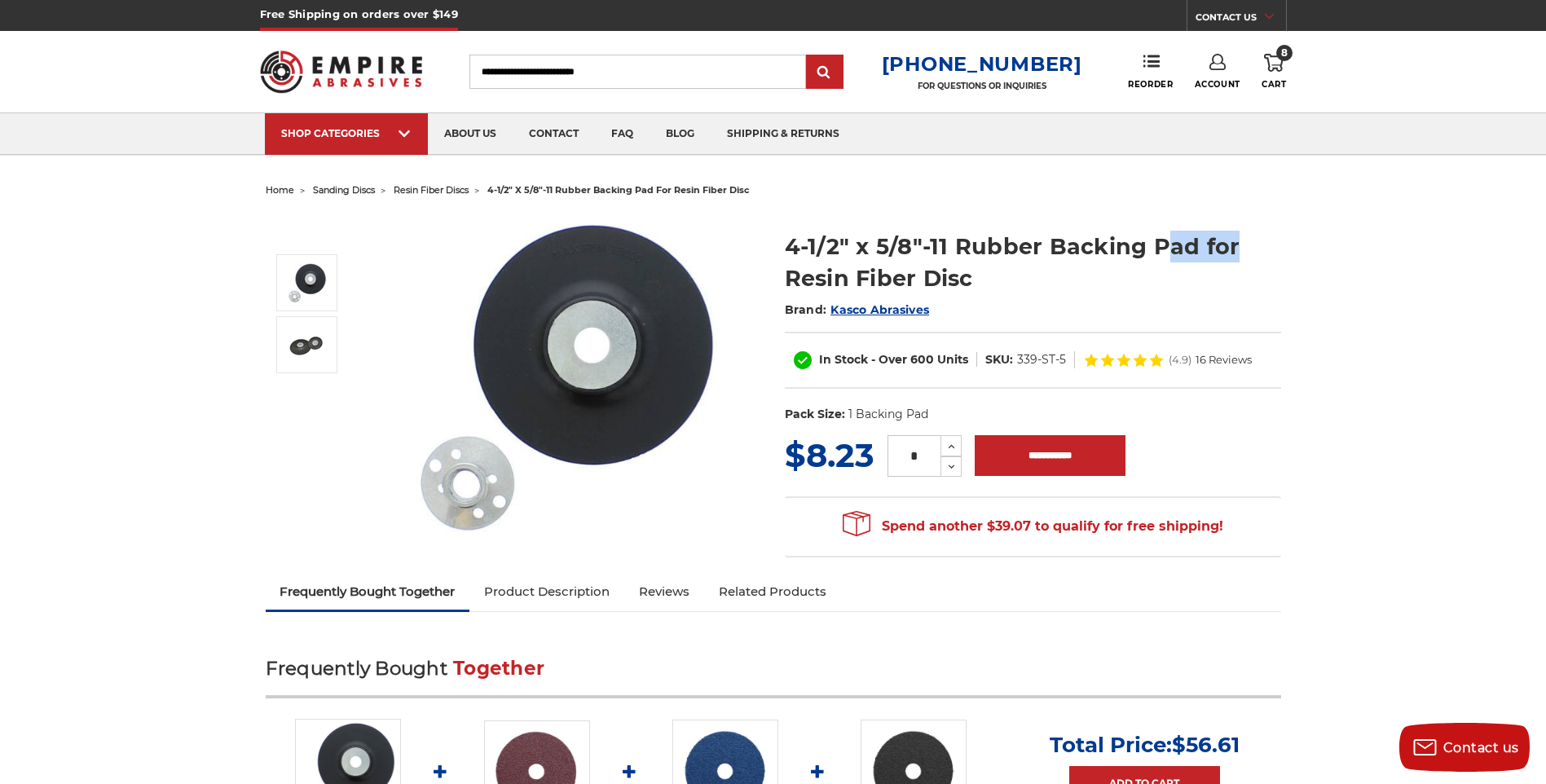
drag, startPoint x: 1245, startPoint y: 241, endPoint x: 1165, endPoint y: 258, distance: 81.8
click at [1165, 258] on h1 "4-1/2" x 5/8"-11 Rubber Backing Pad for Resin Fiber Disc" at bounding box center [1032, 262] width 496 height 63
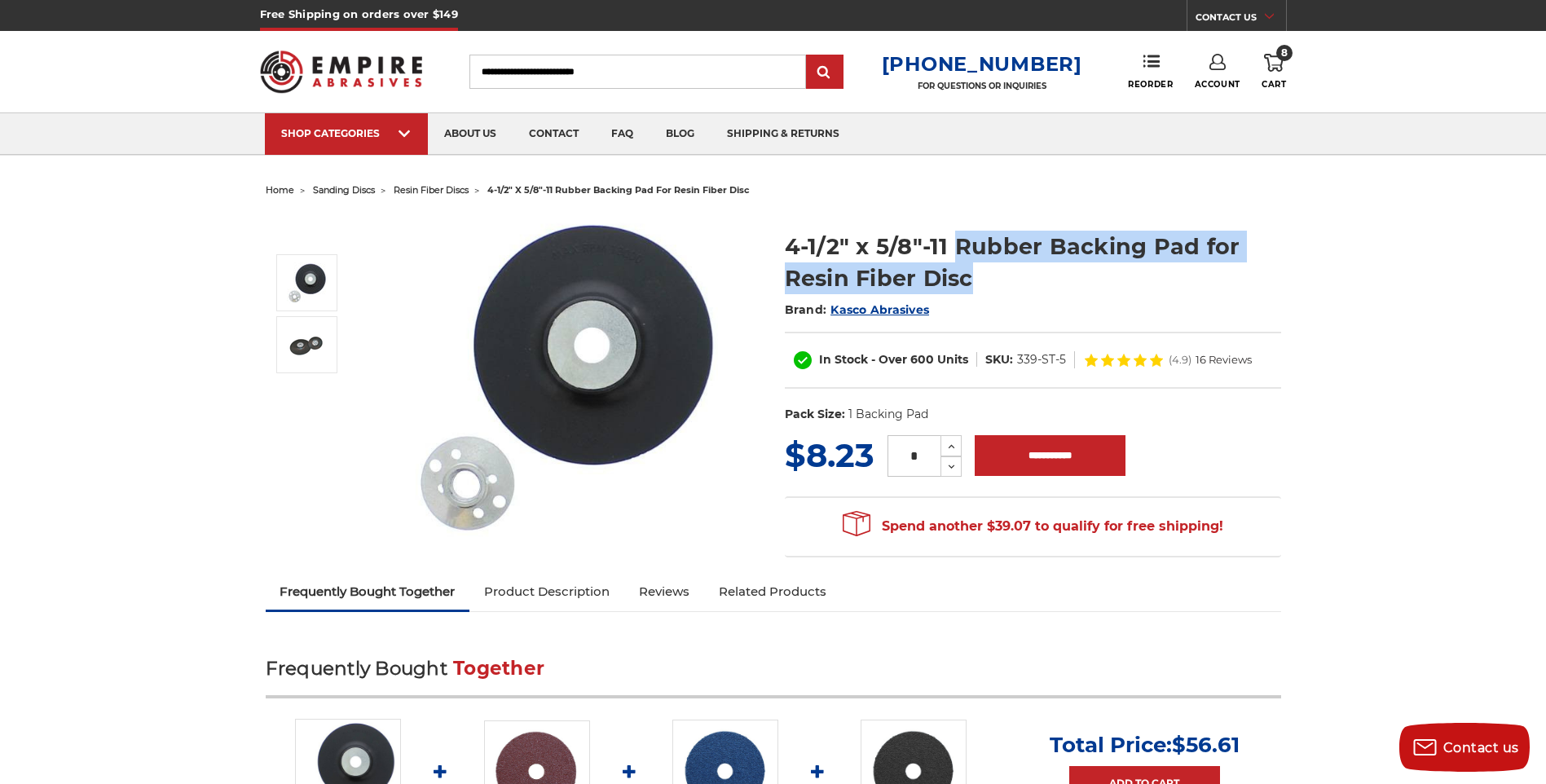
drag, startPoint x: 967, startPoint y: 284, endPoint x: 961, endPoint y: 250, distance: 34.5
click at [960, 250] on h1 "4-1/2" x 5/8"-11 Rubber Backing Pad for Resin Fiber Disc" at bounding box center [1032, 262] width 496 height 63
copy h1 "Rubber Backing Pad for Resin Fiber Disc"
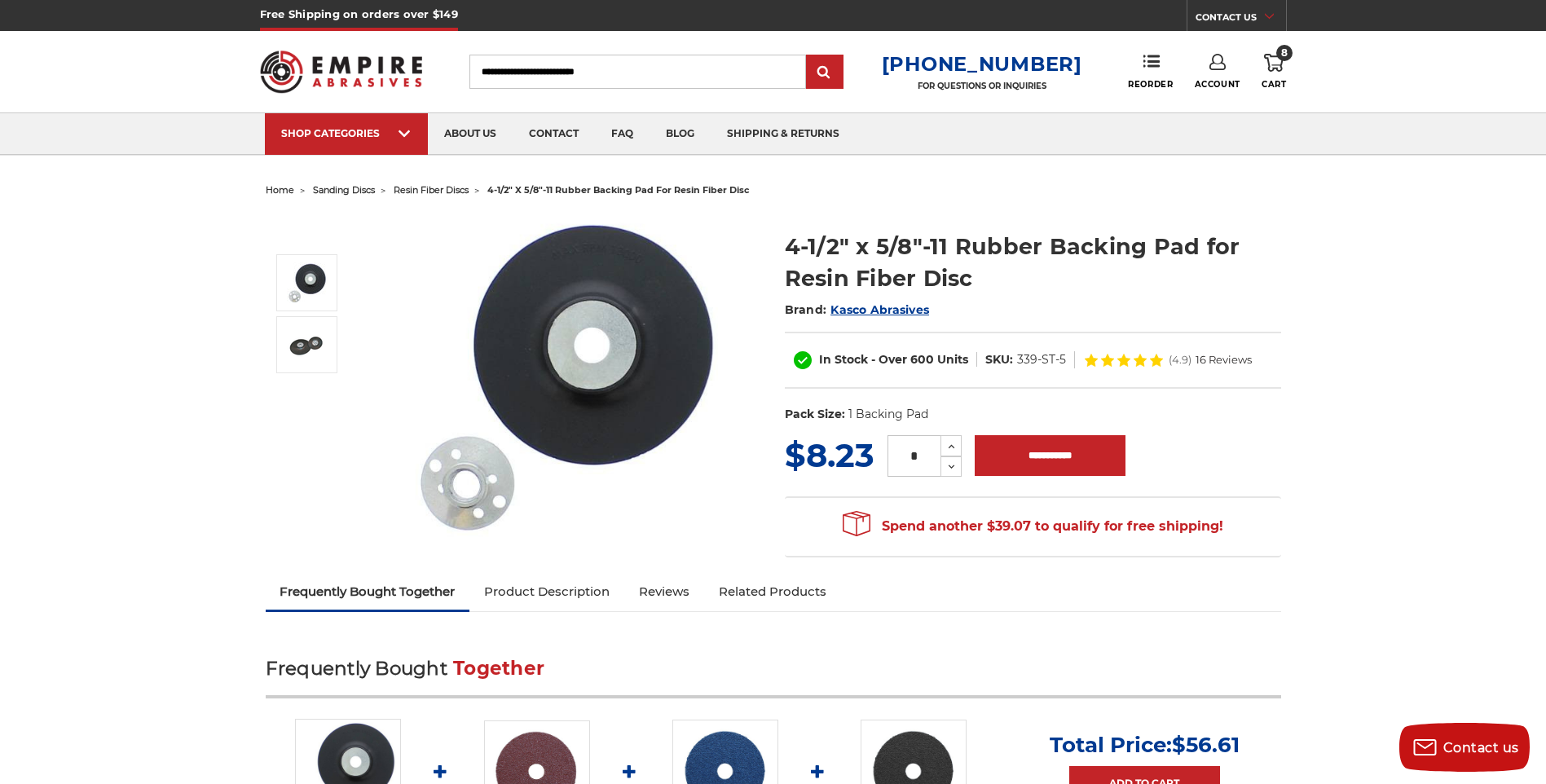
click at [560, 63] on input "Search" at bounding box center [637, 71] width 336 height 35
paste input "**********"
type input "**********"
click at [839, 70] on input "submit" at bounding box center [824, 72] width 33 height 33
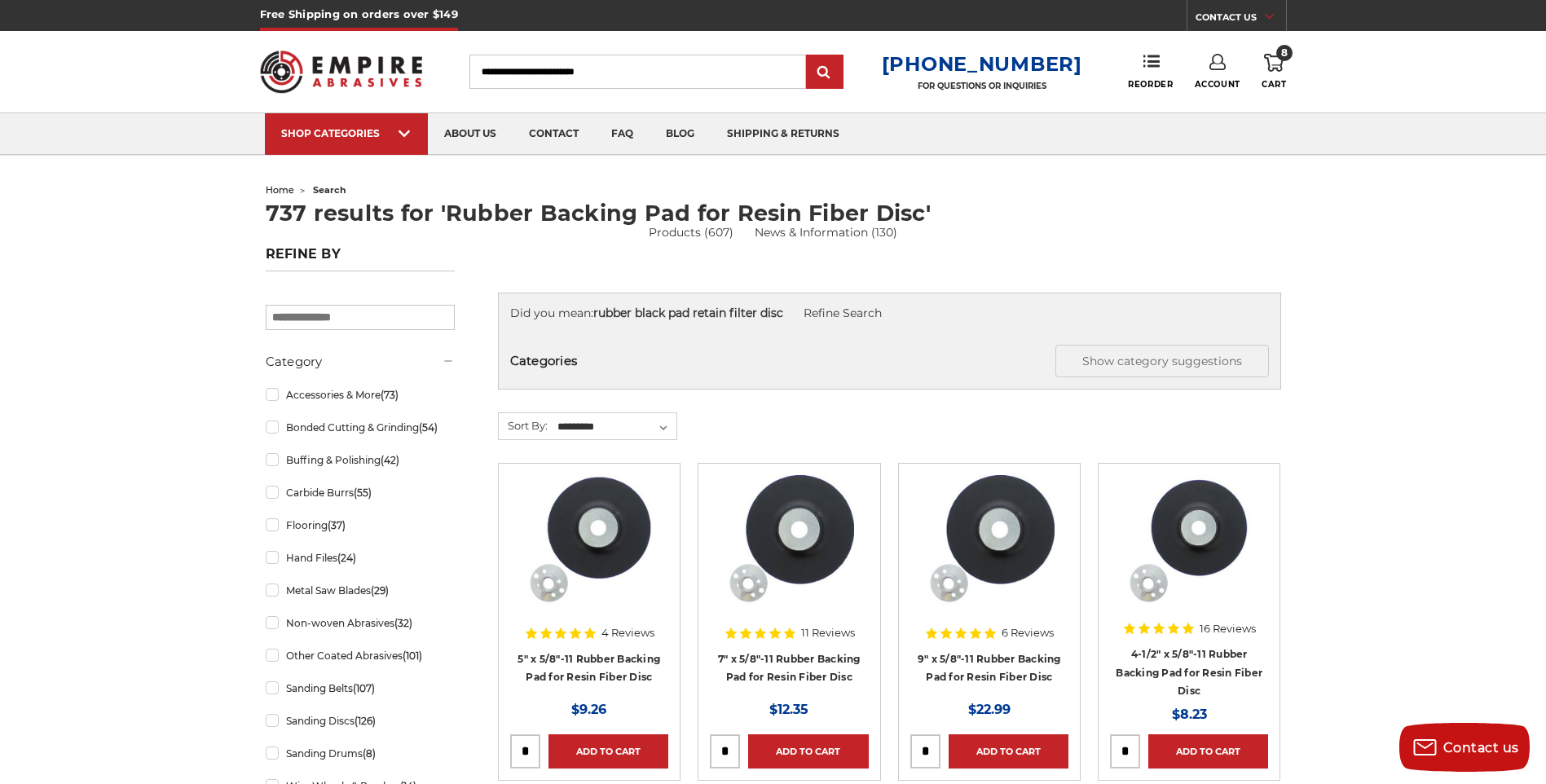
click at [592, 549] on img at bounding box center [589, 540] width 130 height 130
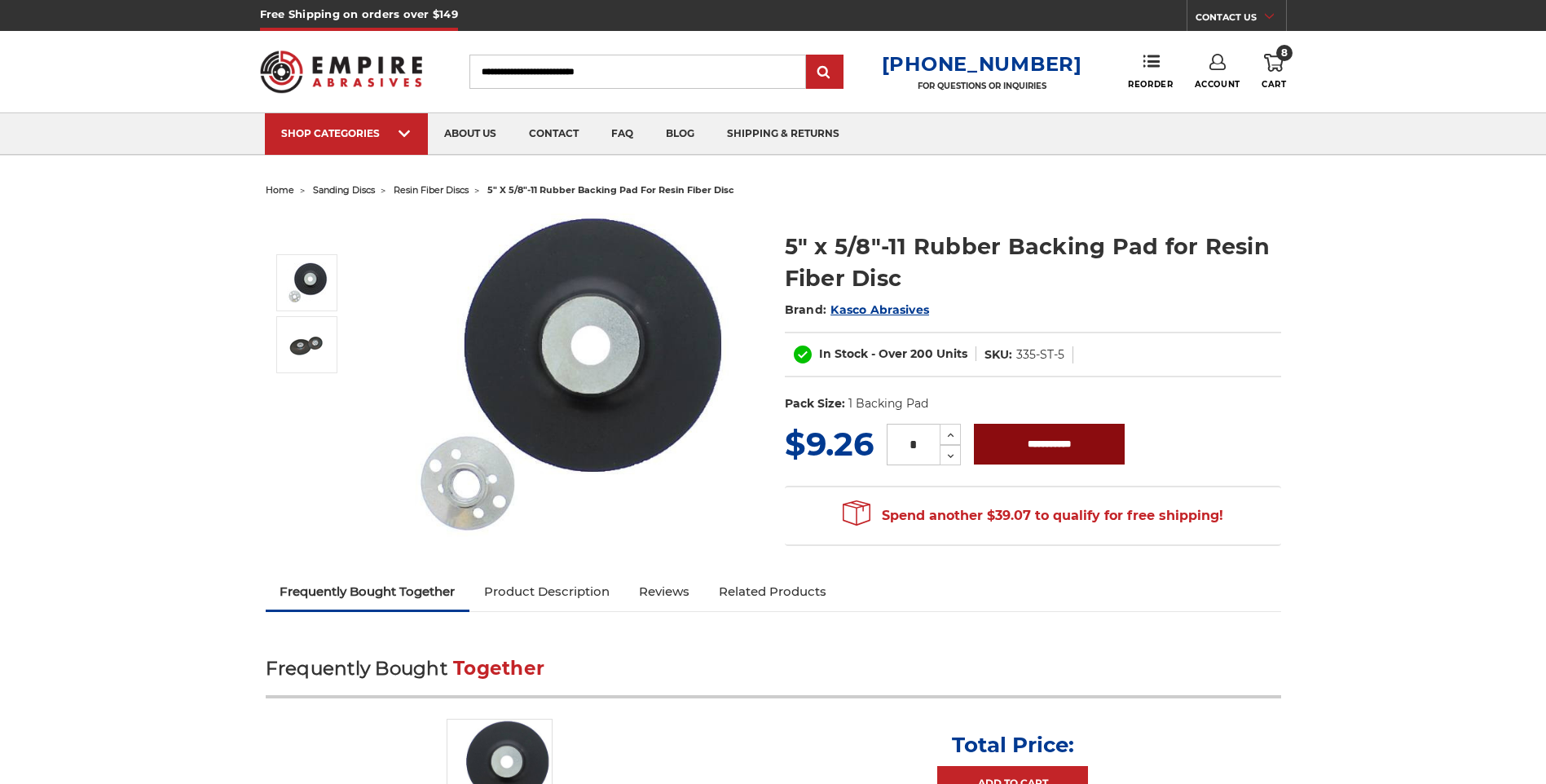
drag, startPoint x: 1022, startPoint y: 457, endPoint x: 1028, endPoint y: 462, distance: 7.8
click at [1028, 462] on input "**********" at bounding box center [1049, 443] width 151 height 40
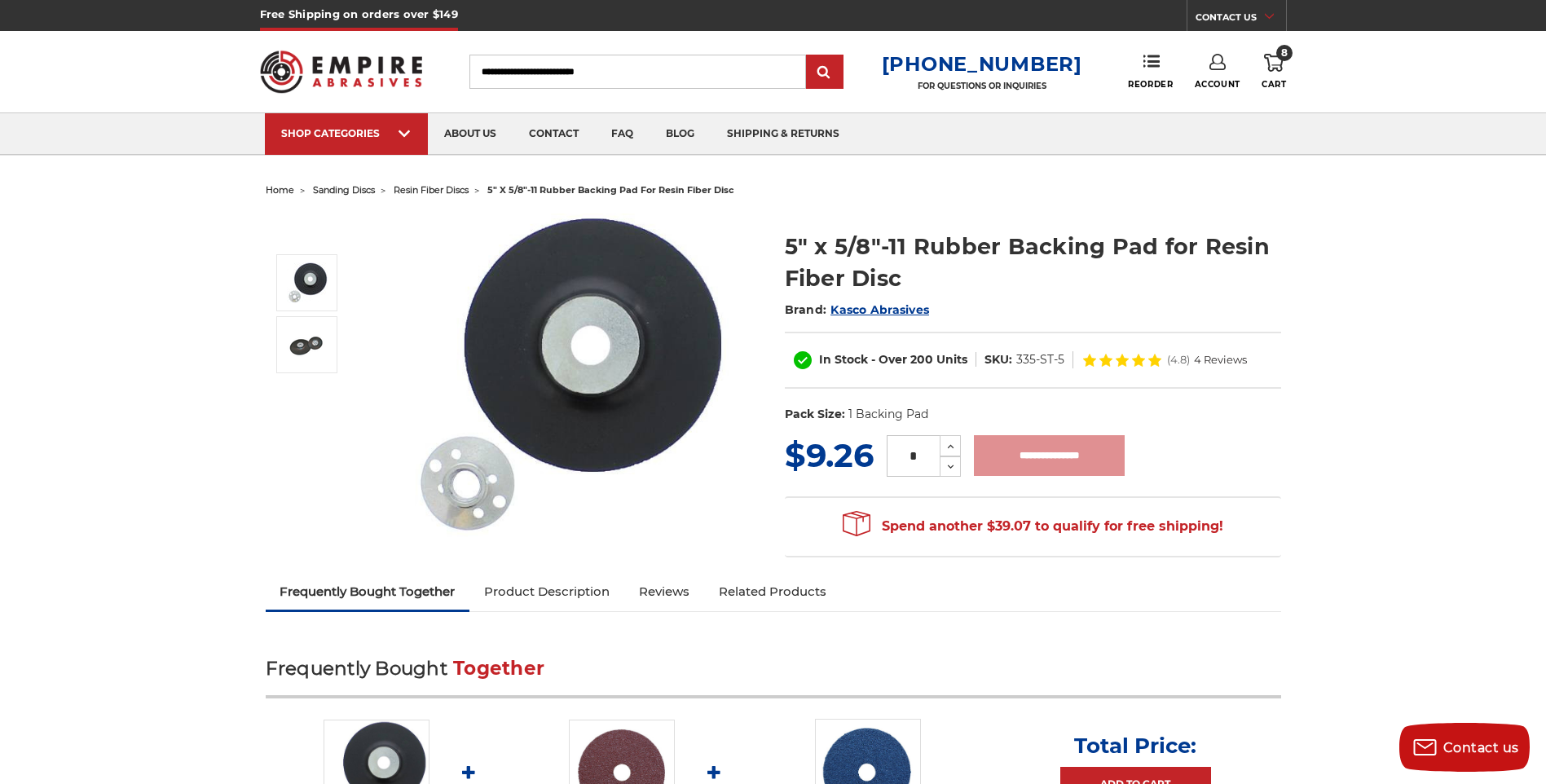
type input "**********"
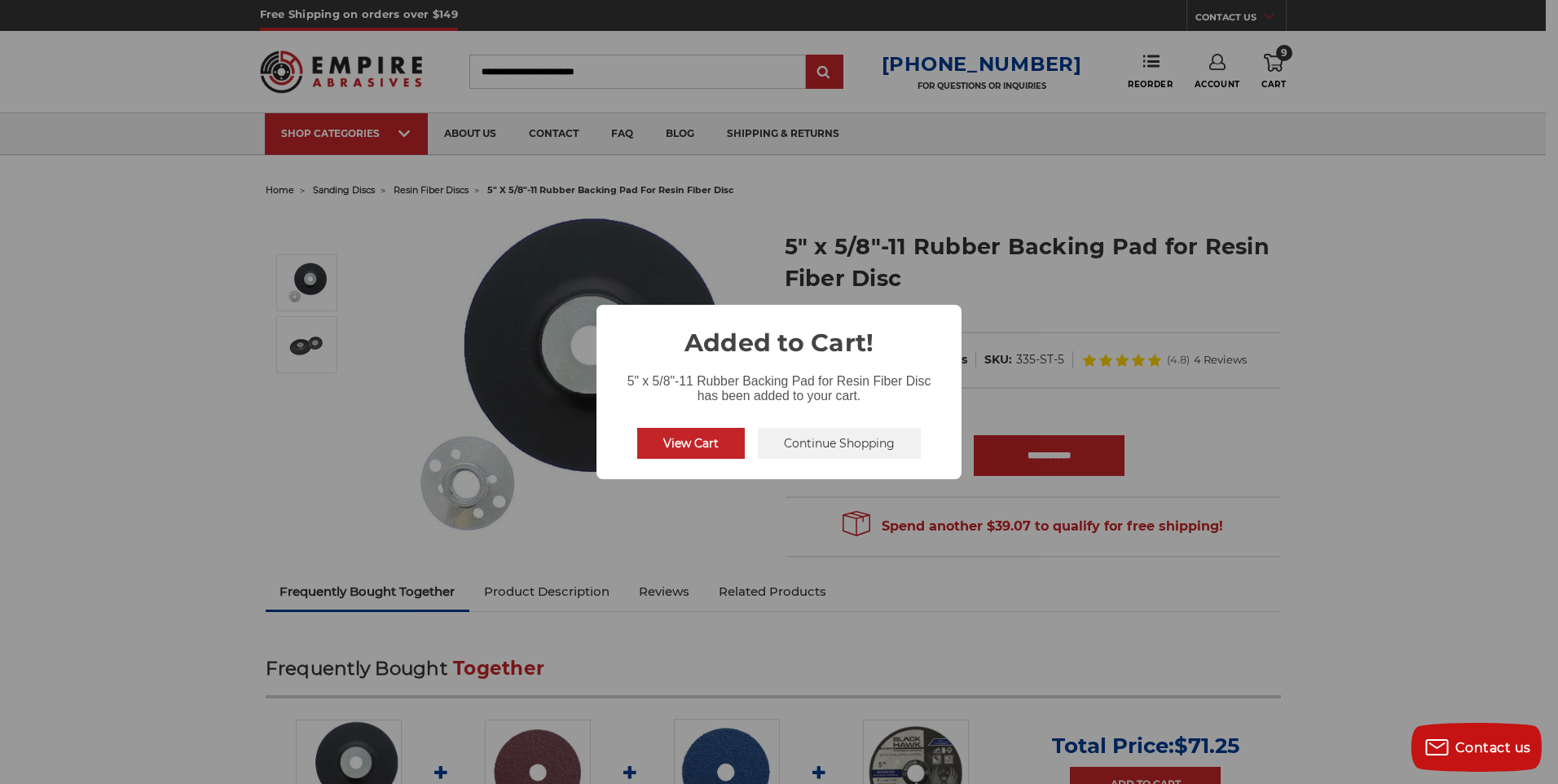
click at [858, 438] on button "Continue Shopping" at bounding box center [839, 443] width 163 height 31
